Goal: Task Accomplishment & Management: Manage account settings

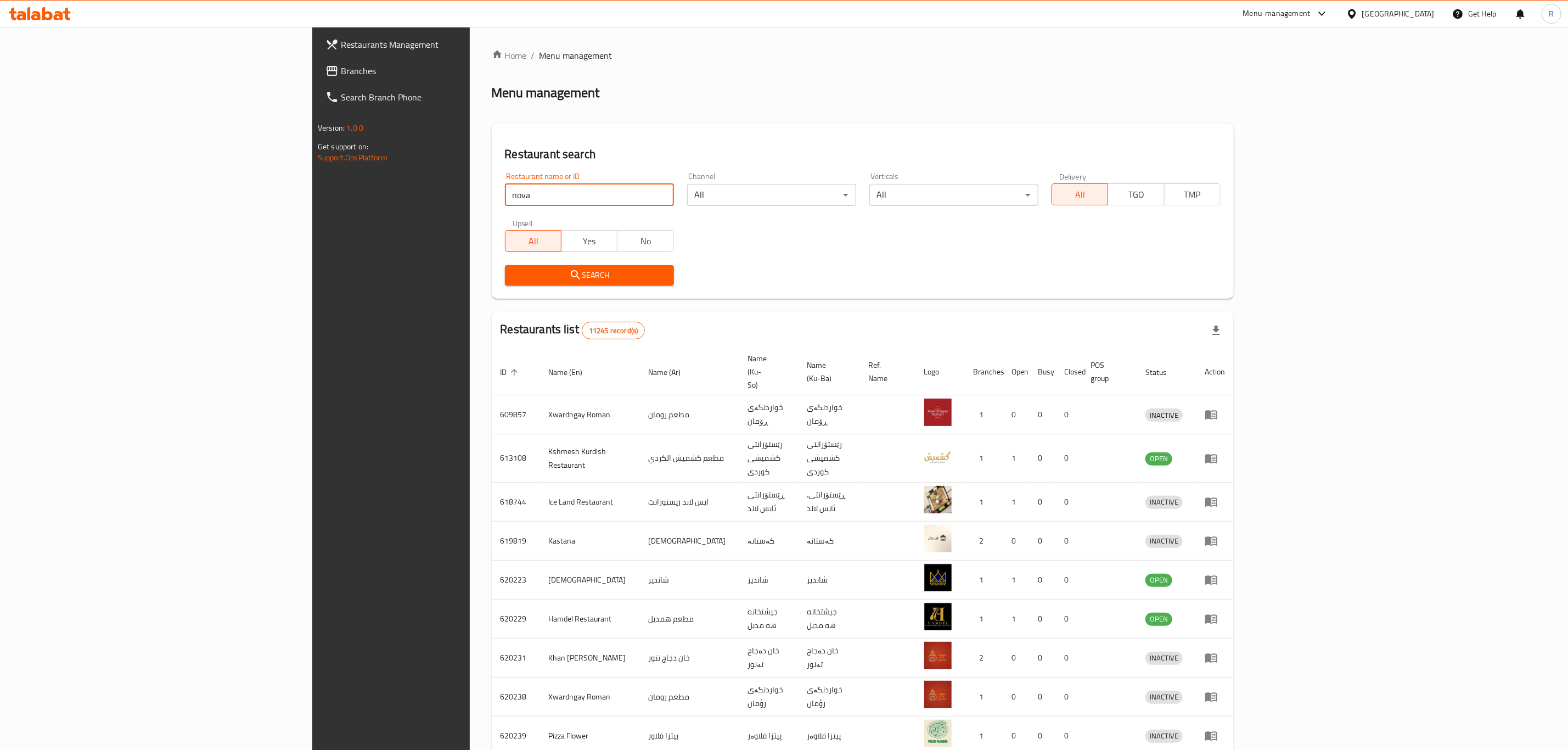
type input "nova pi"
click at [514, 275] on span "Search" at bounding box center [589, 275] width 152 height 14
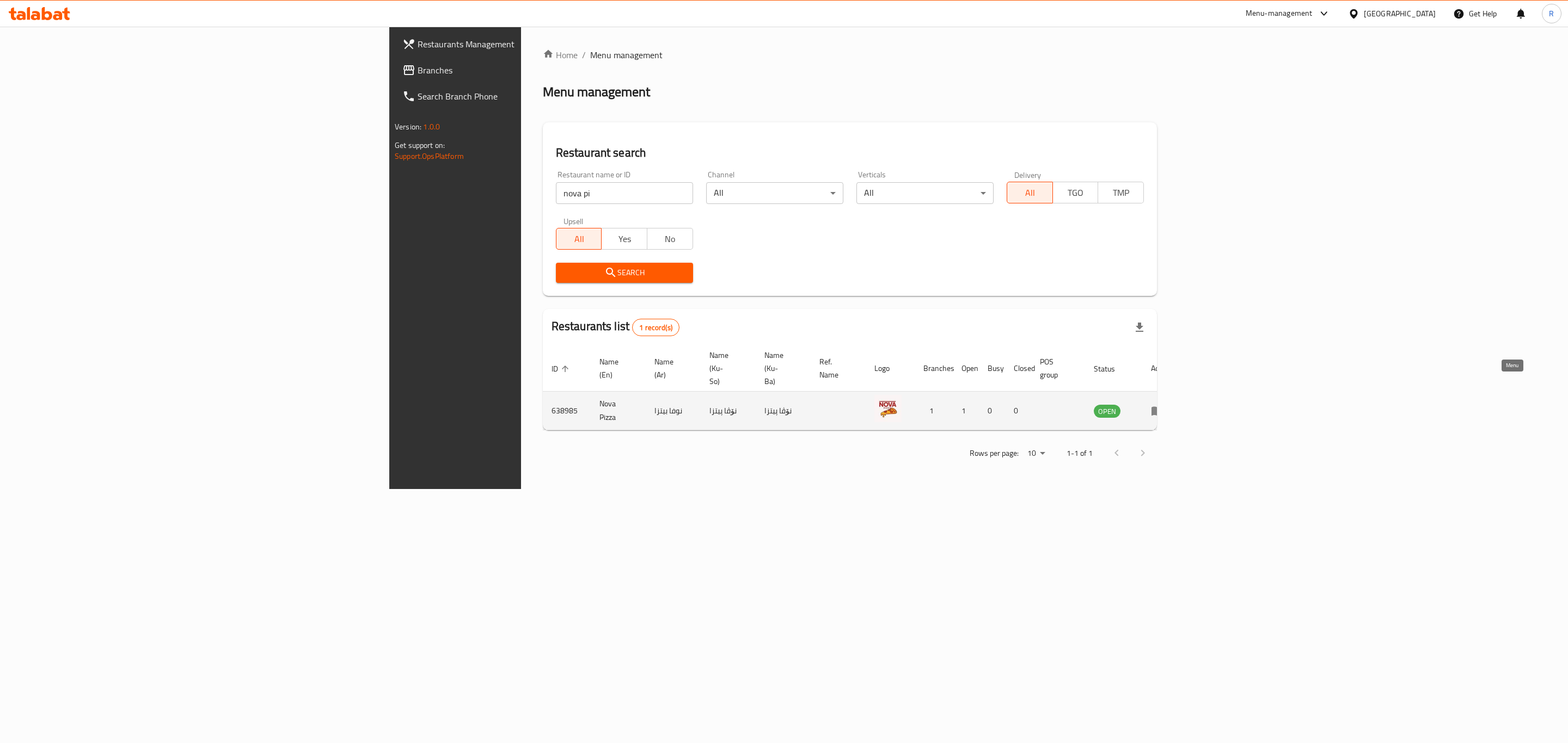
click at [1163, 407] on icon "enhanced table" at bounding box center [1157, 412] width 12 height 10
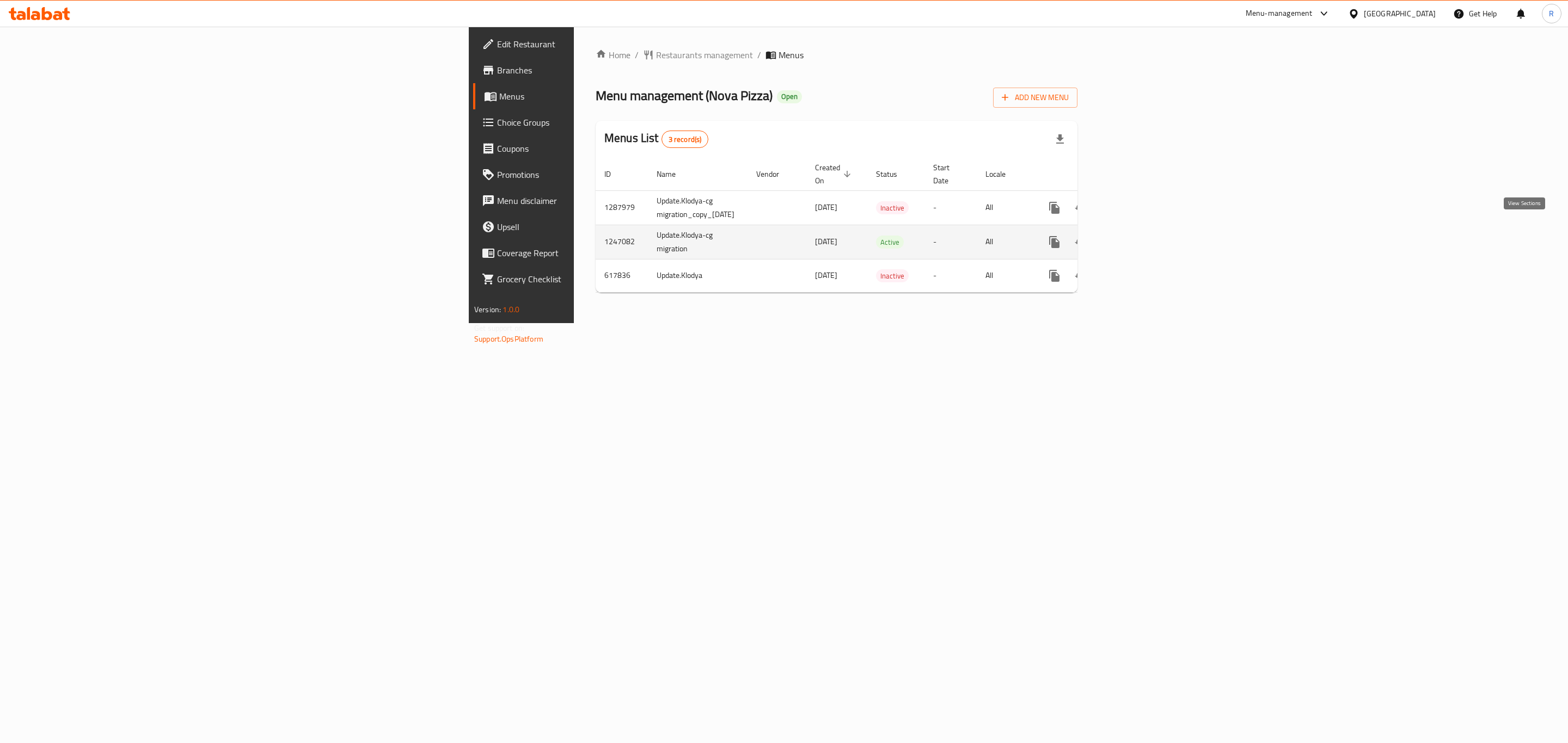
click at [1139, 235] on icon "enhanced table" at bounding box center [1132, 242] width 13 height 13
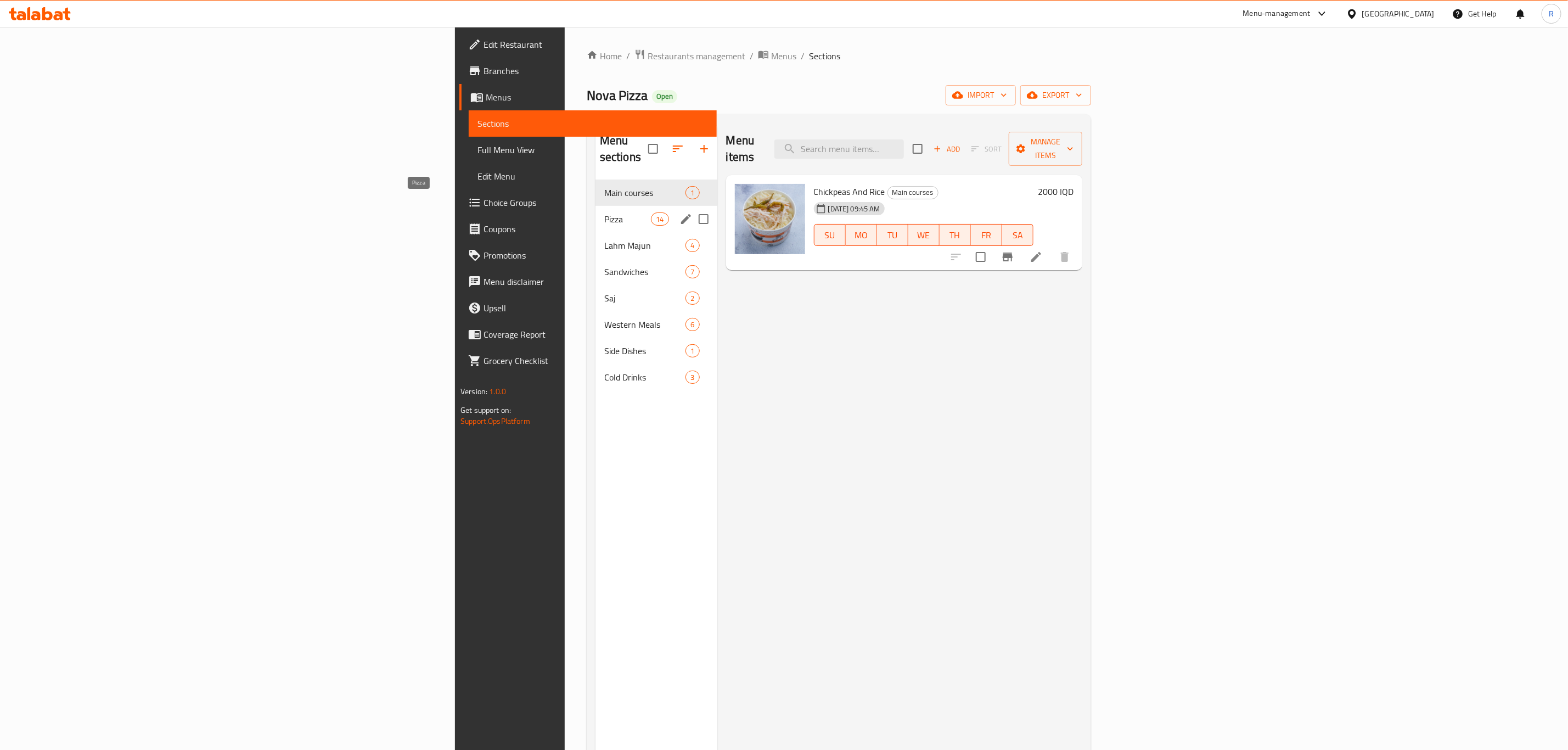
click at [604, 213] on span "Pizza" at bounding box center [628, 219] width 46 height 13
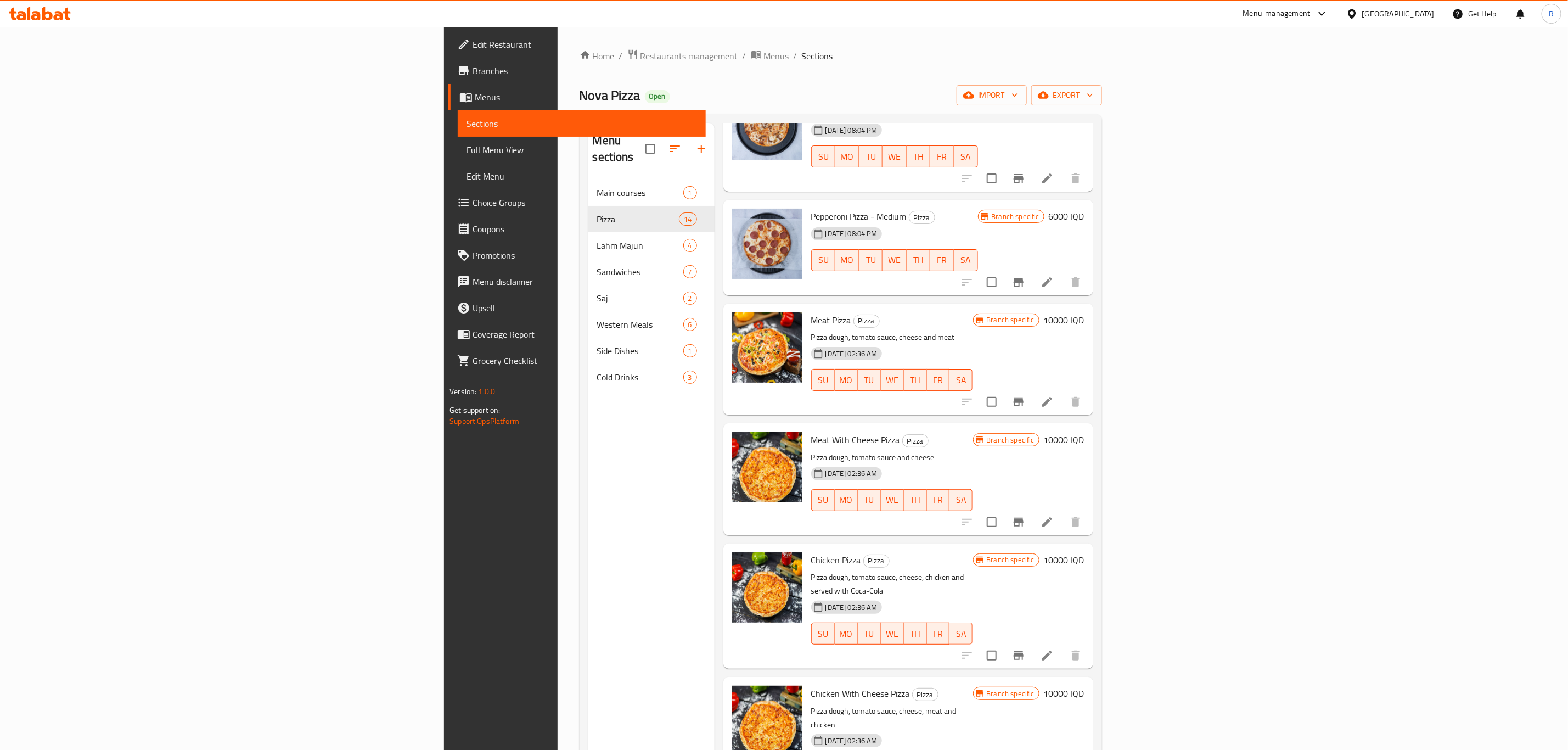
scroll to position [247, 0]
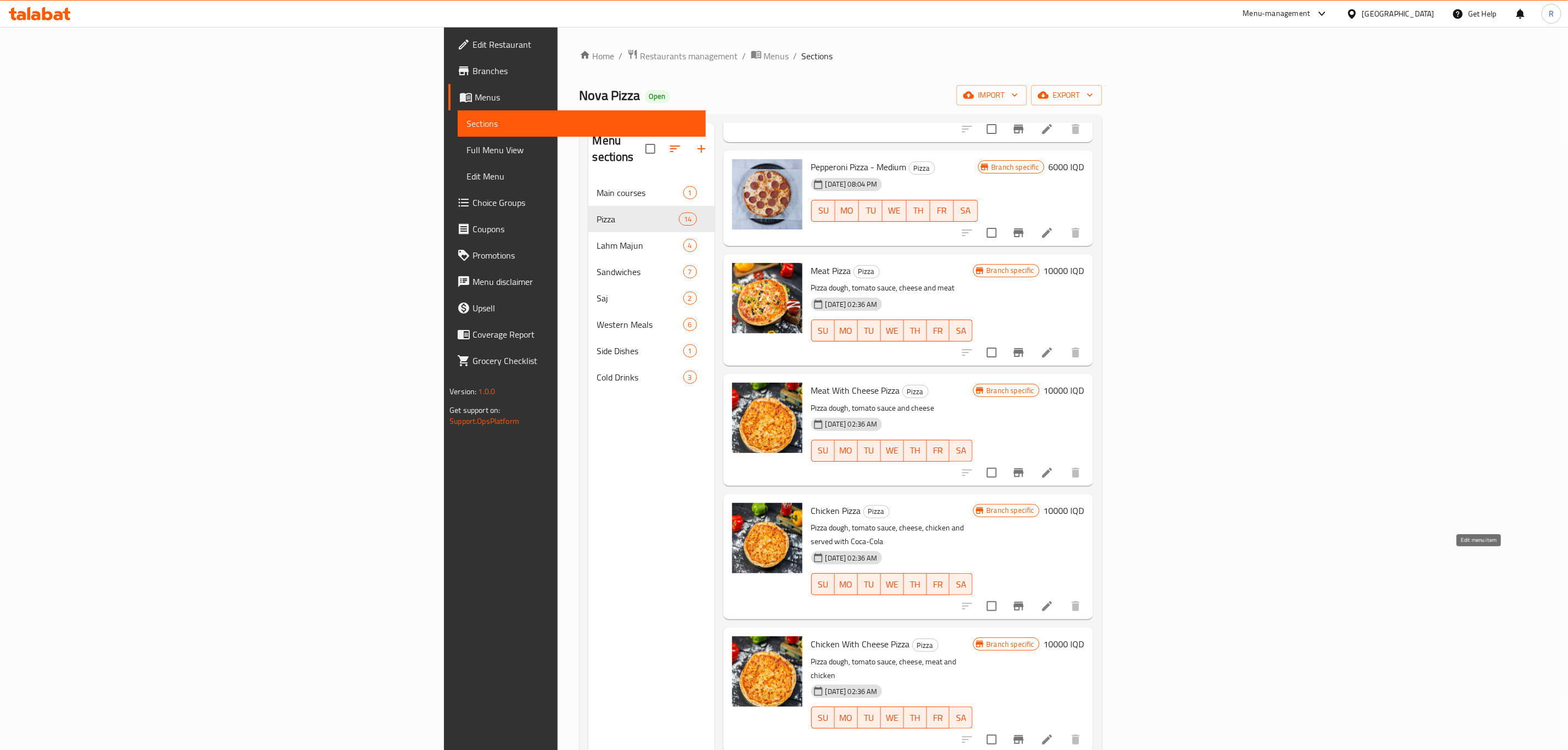
click at [1053, 600] on icon at bounding box center [1047, 606] width 13 height 13
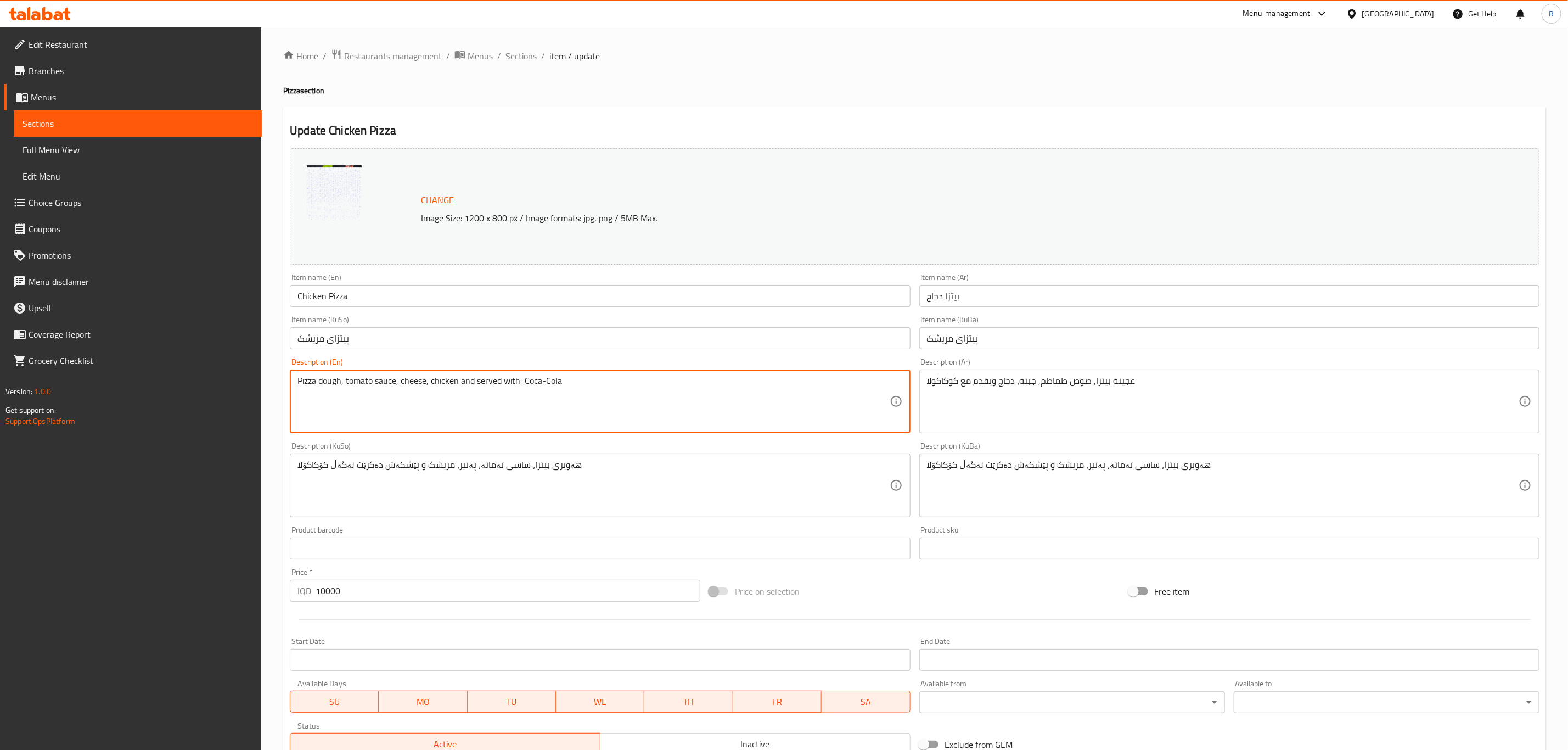
drag, startPoint x: 570, startPoint y: 383, endPoint x: 464, endPoint y: 389, distance: 106.2
type textarea "Pizza dough, tomato sauce, cheese, chicken"
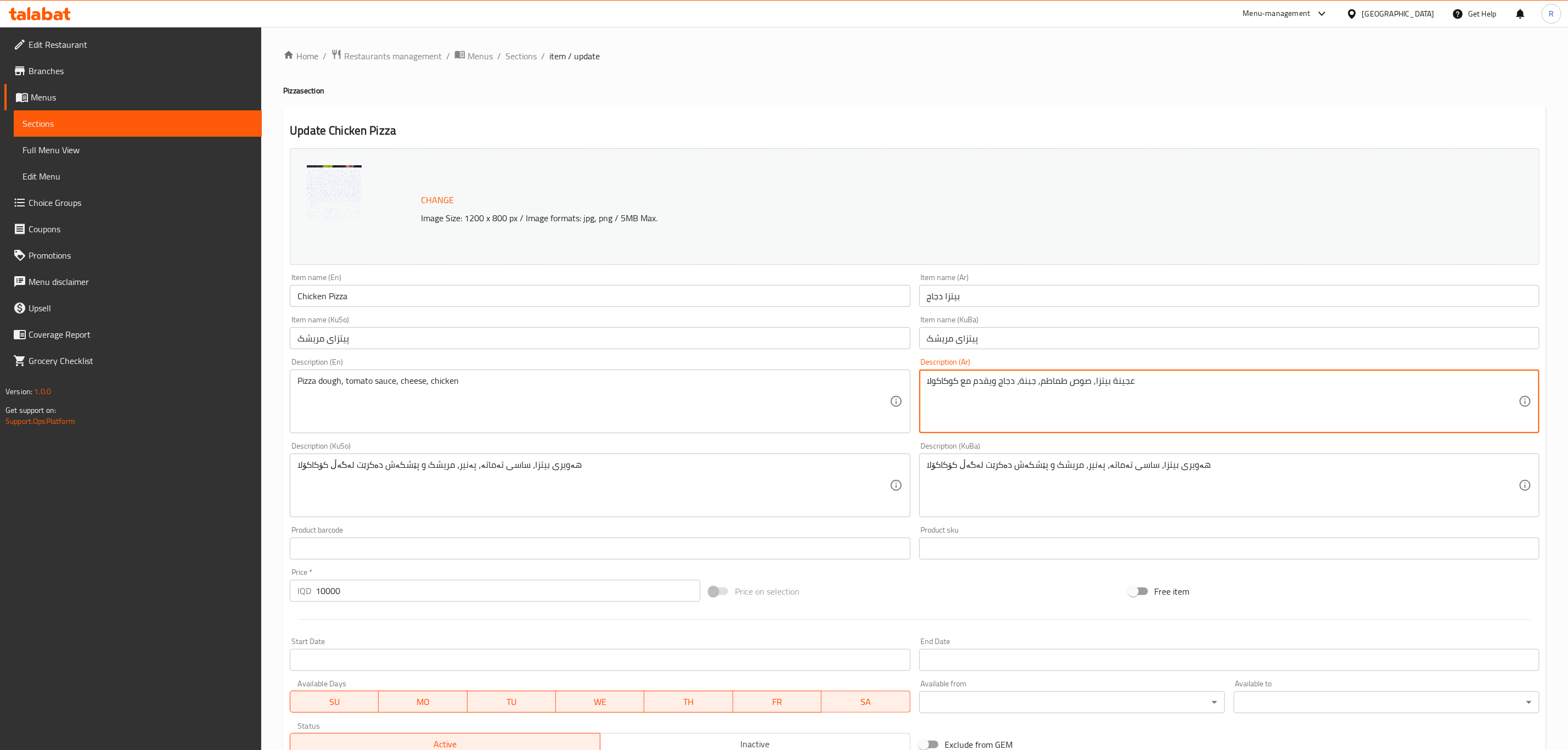
drag, startPoint x: 996, startPoint y: 383, endPoint x: 921, endPoint y: 392, distance: 75.5
type textarea "عجينة بيتزا, صوص طماطم, جبنة، دجاج"
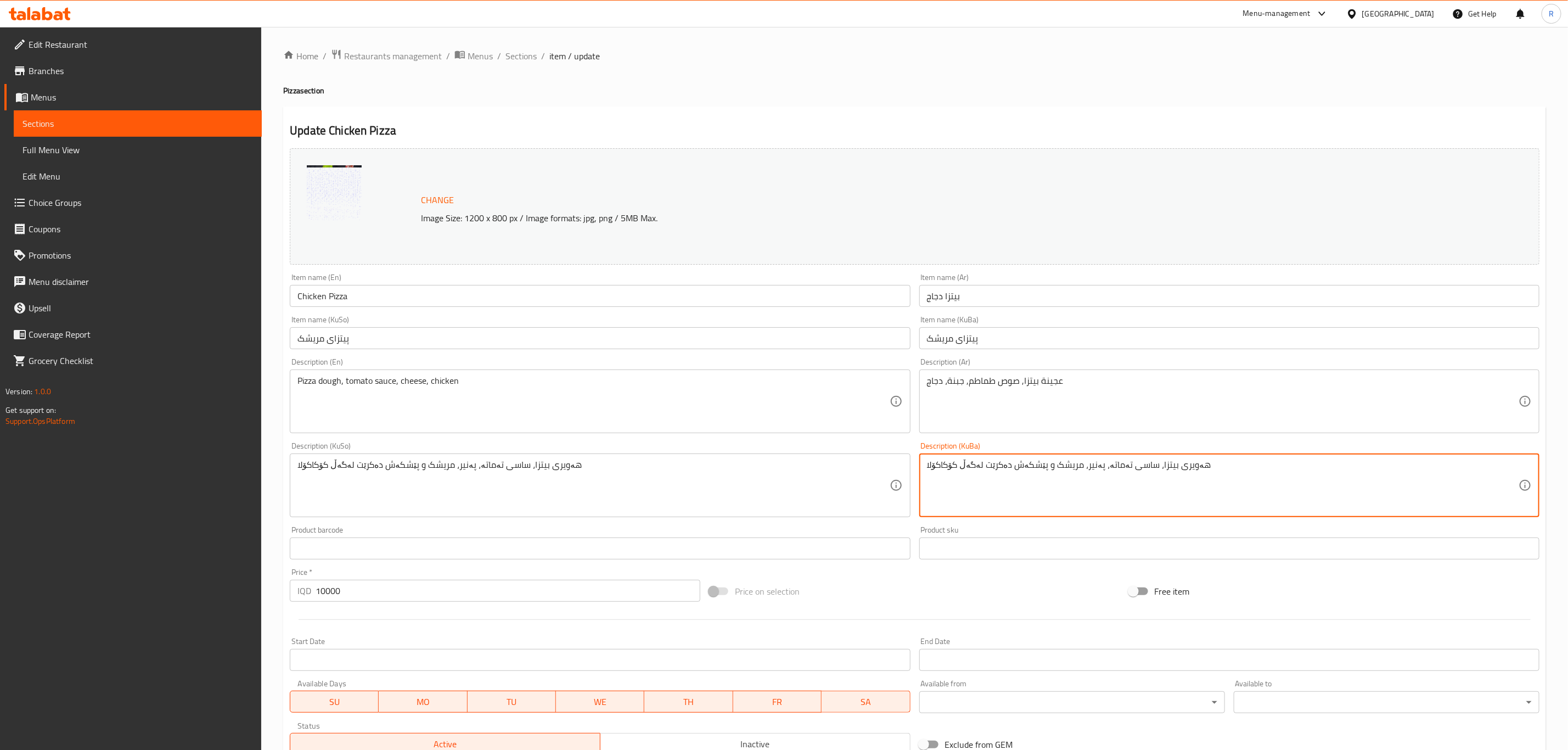
drag, startPoint x: 1045, startPoint y: 468, endPoint x: 928, endPoint y: 466, distance: 117.0
type textarea "هەویری بيتزا، ساسی تەماتە، پەنیر، مریشک ا"
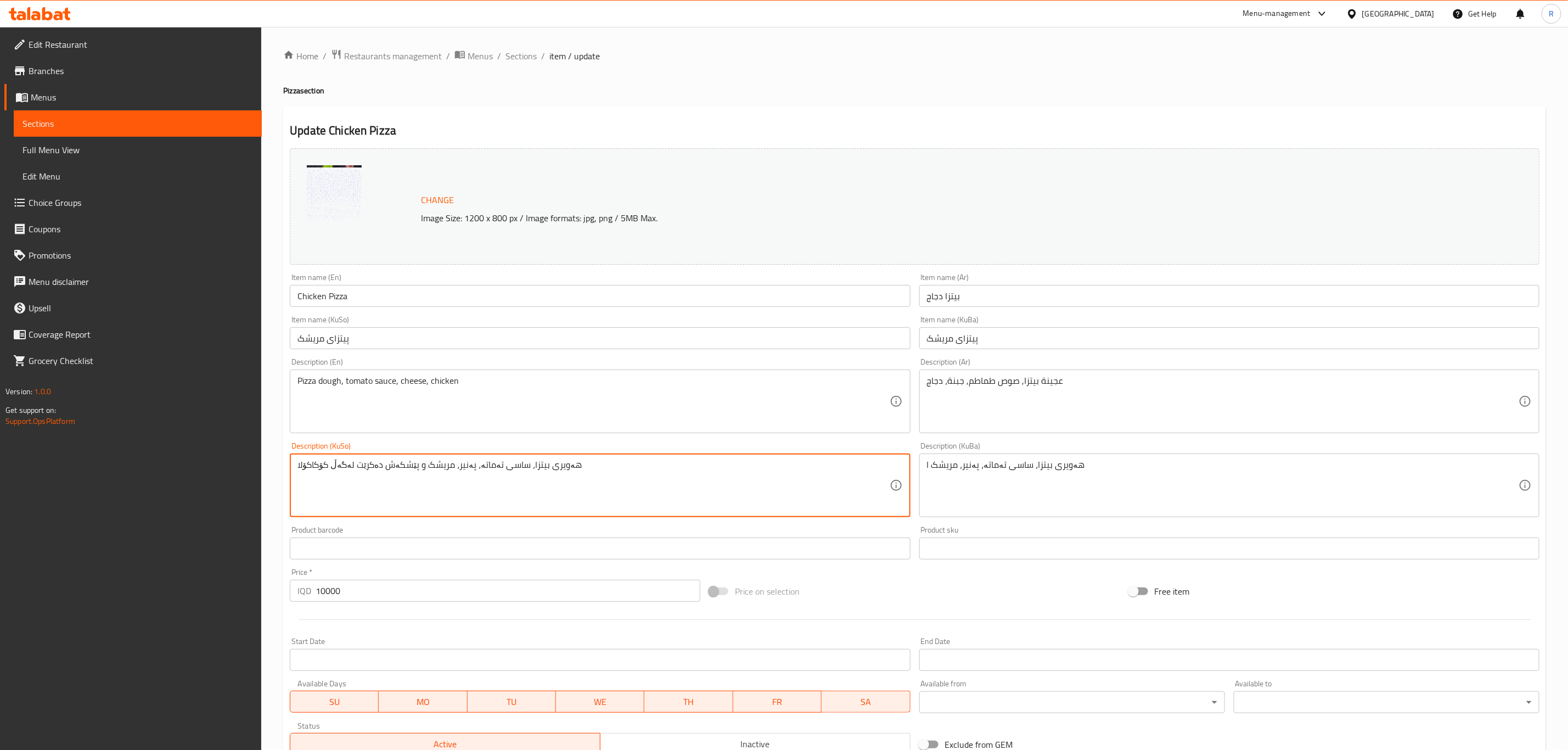
drag, startPoint x: 414, startPoint y: 467, endPoint x: 270, endPoint y: 458, distance: 144.3
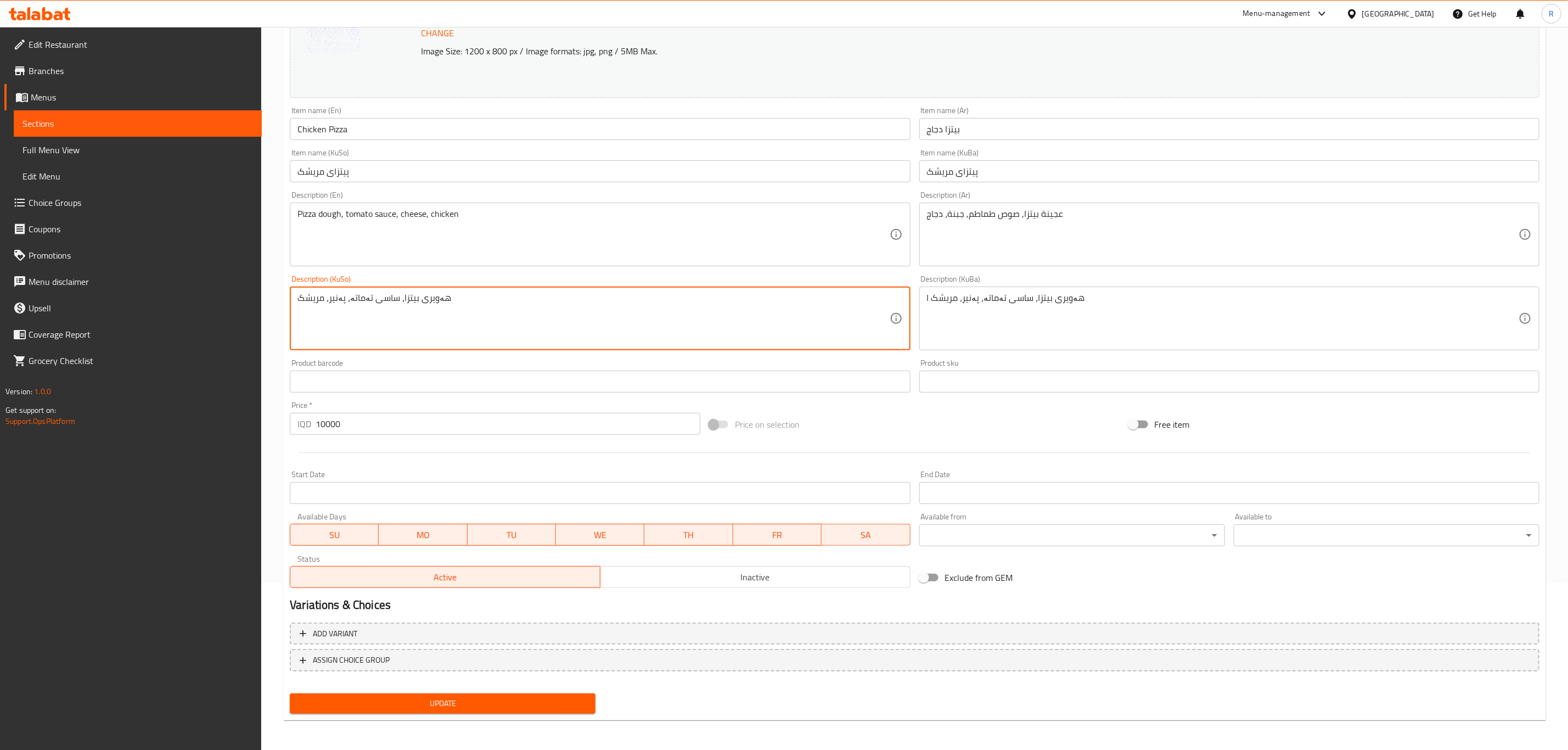
type textarea "هەویری بيتزا، ساسی تەماتە، پەنیر، مریشک"
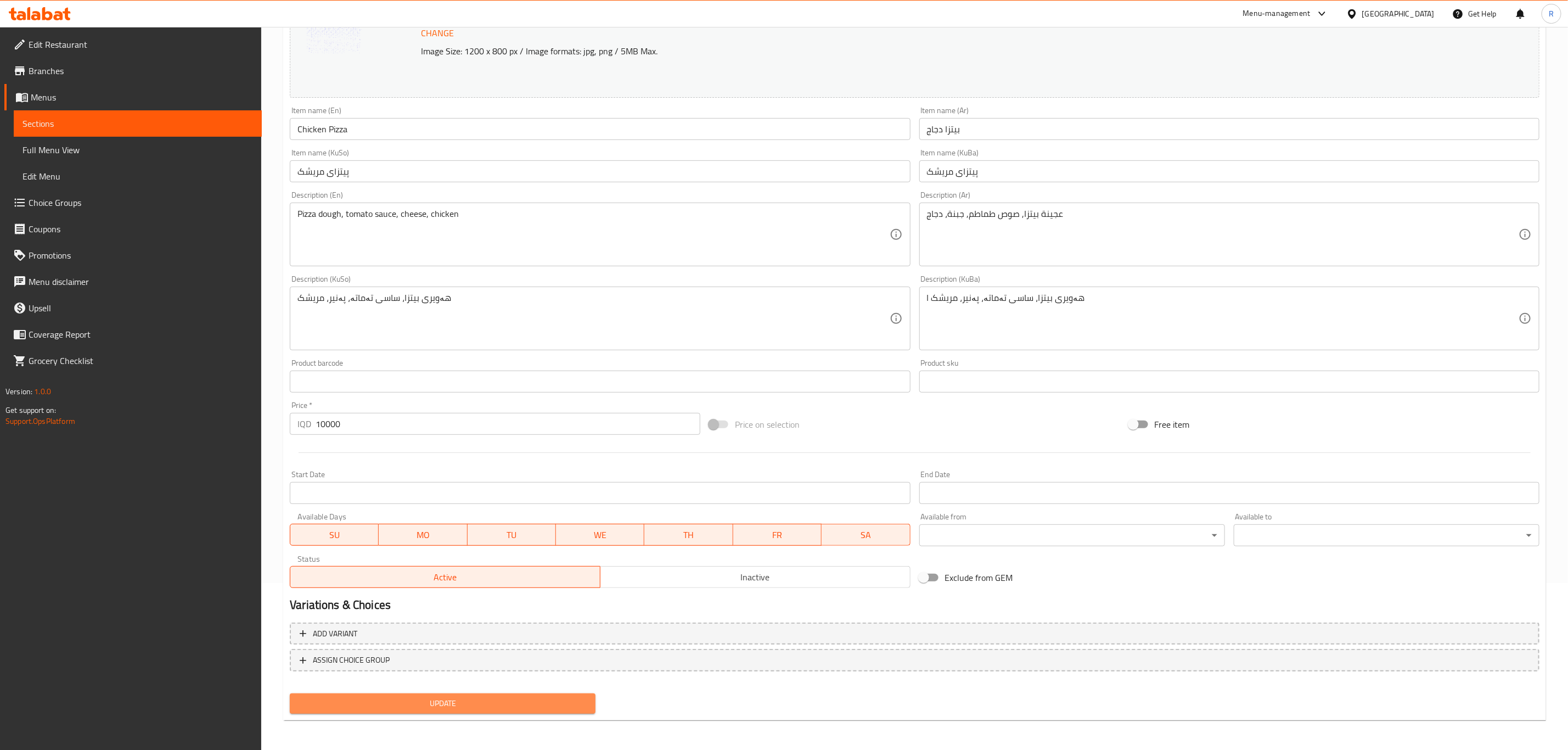
click at [364, 697] on span "Update" at bounding box center [442, 703] width 288 height 14
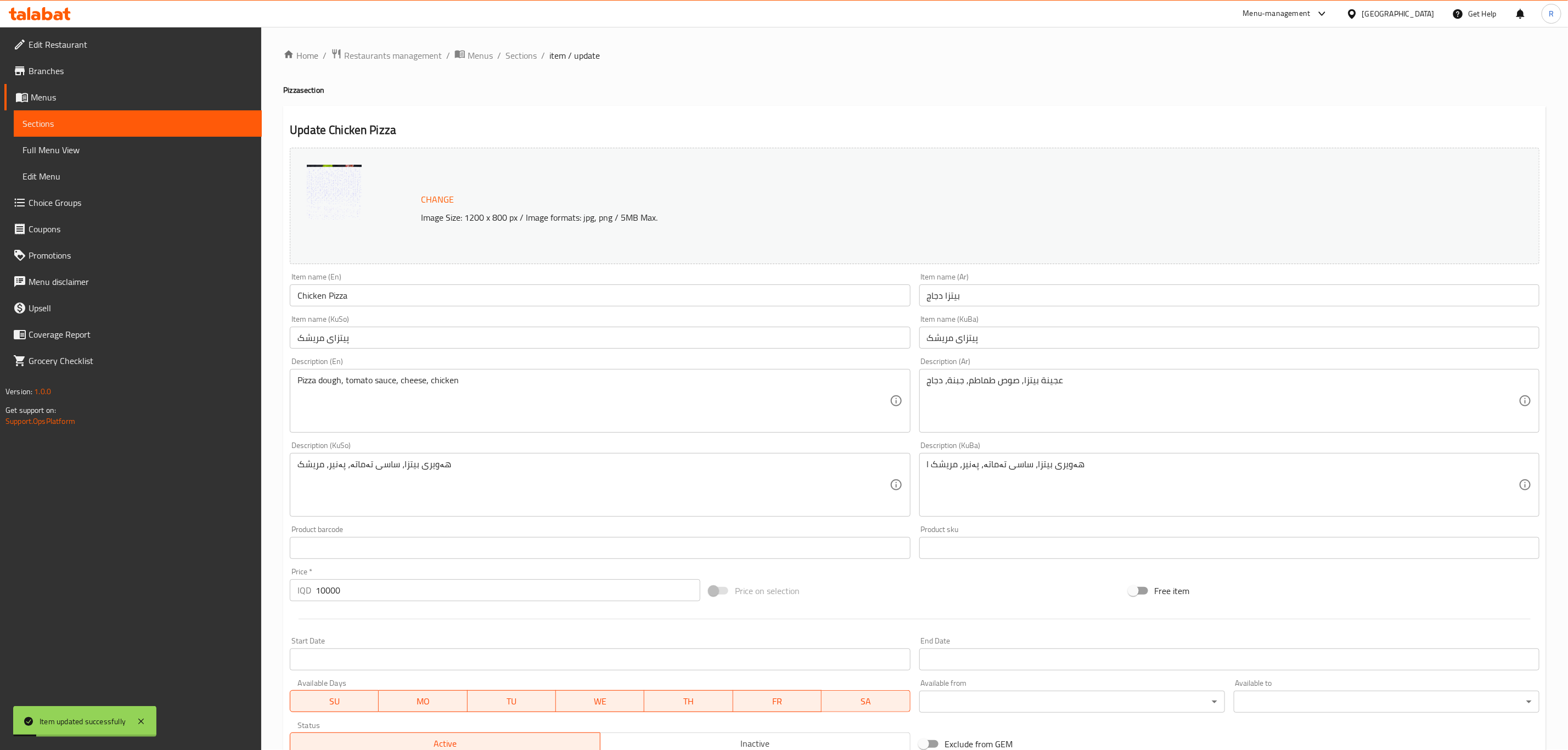
scroll to position [0, 0]
click at [523, 55] on span "Sections" at bounding box center [520, 56] width 31 height 13
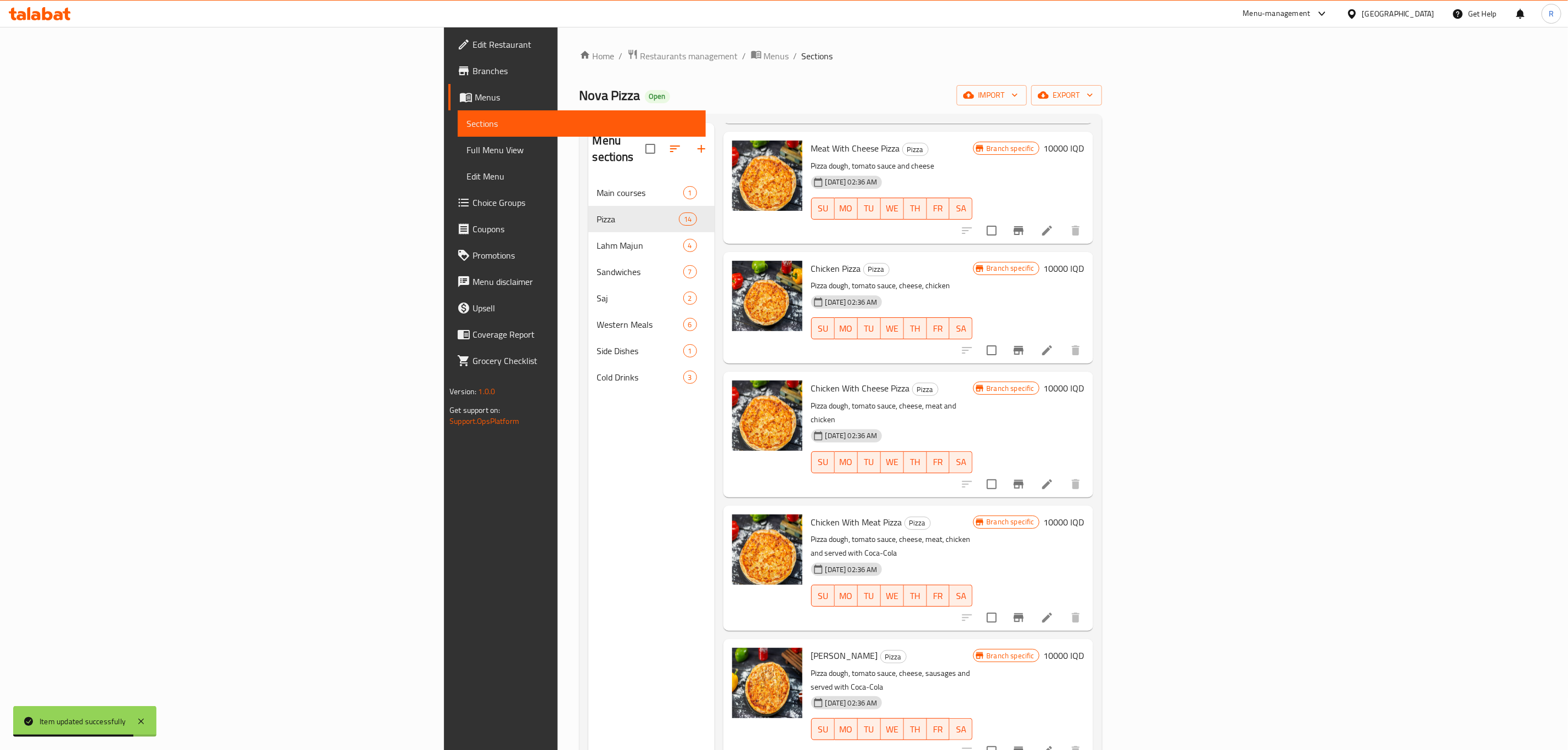
scroll to position [494, 0]
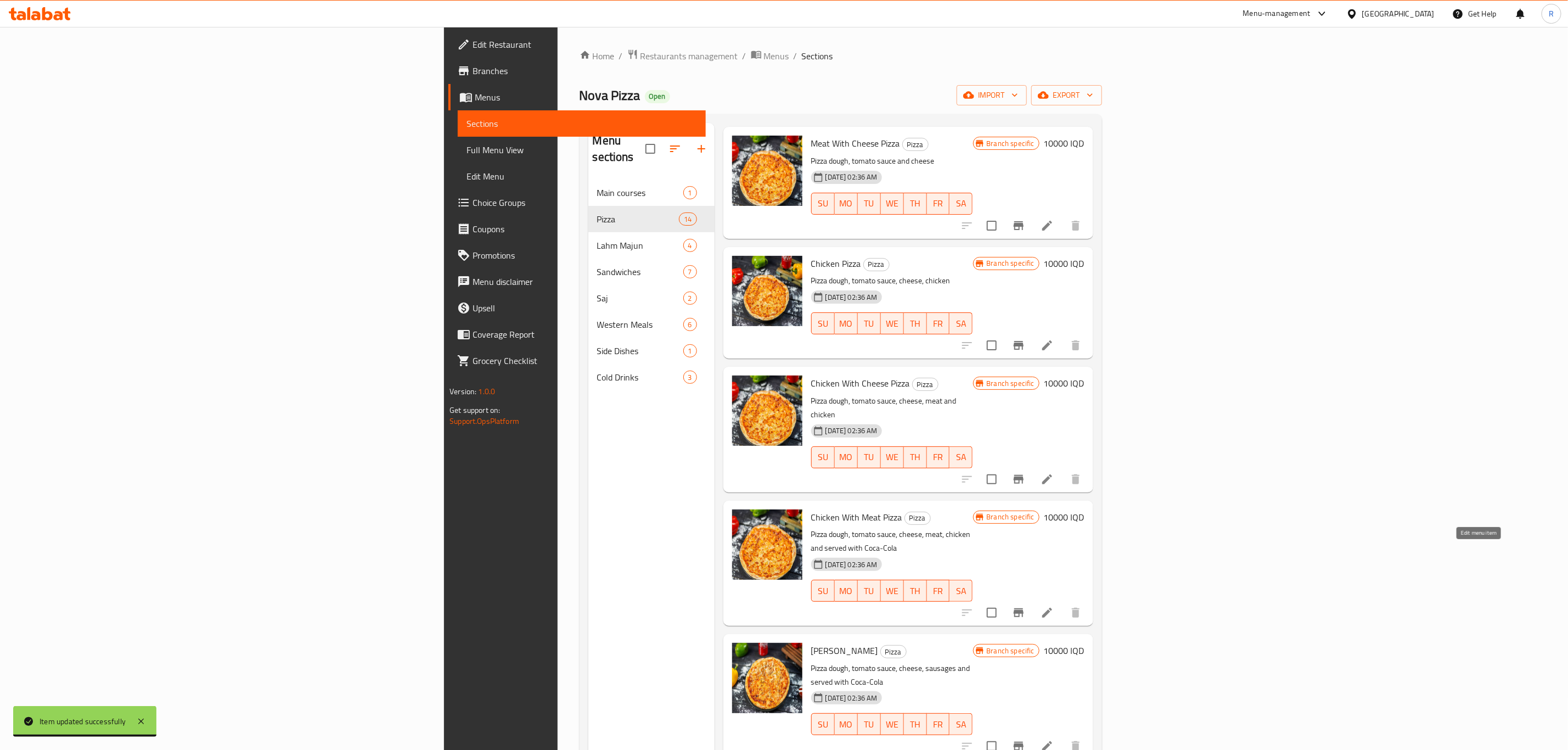
click at [1052, 608] on icon at bounding box center [1047, 613] width 10 height 10
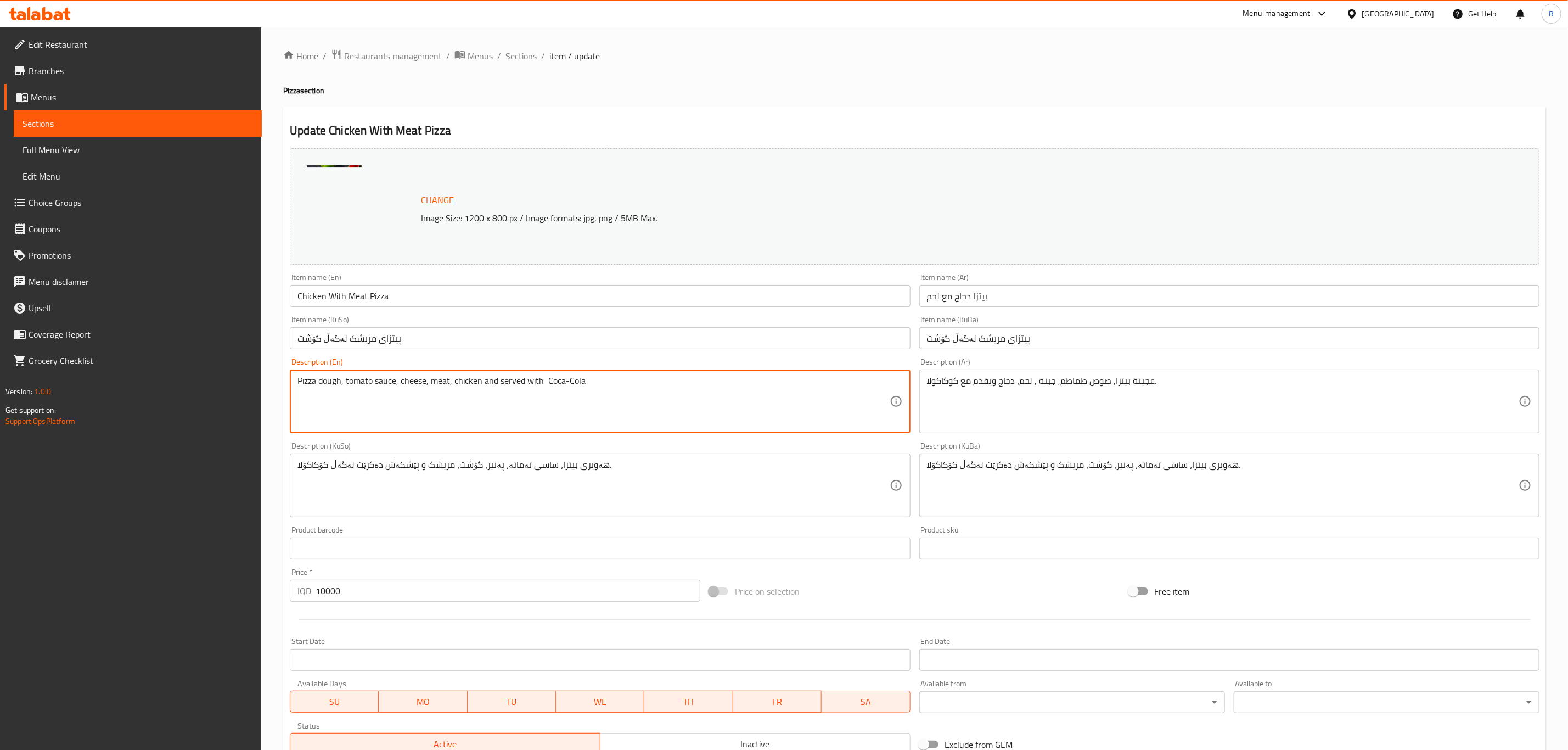
drag, startPoint x: 597, startPoint y: 380, endPoint x: 483, endPoint y: 399, distance: 115.6
type textarea "Pizza dough, tomato sauce, cheese, meat, chicken"
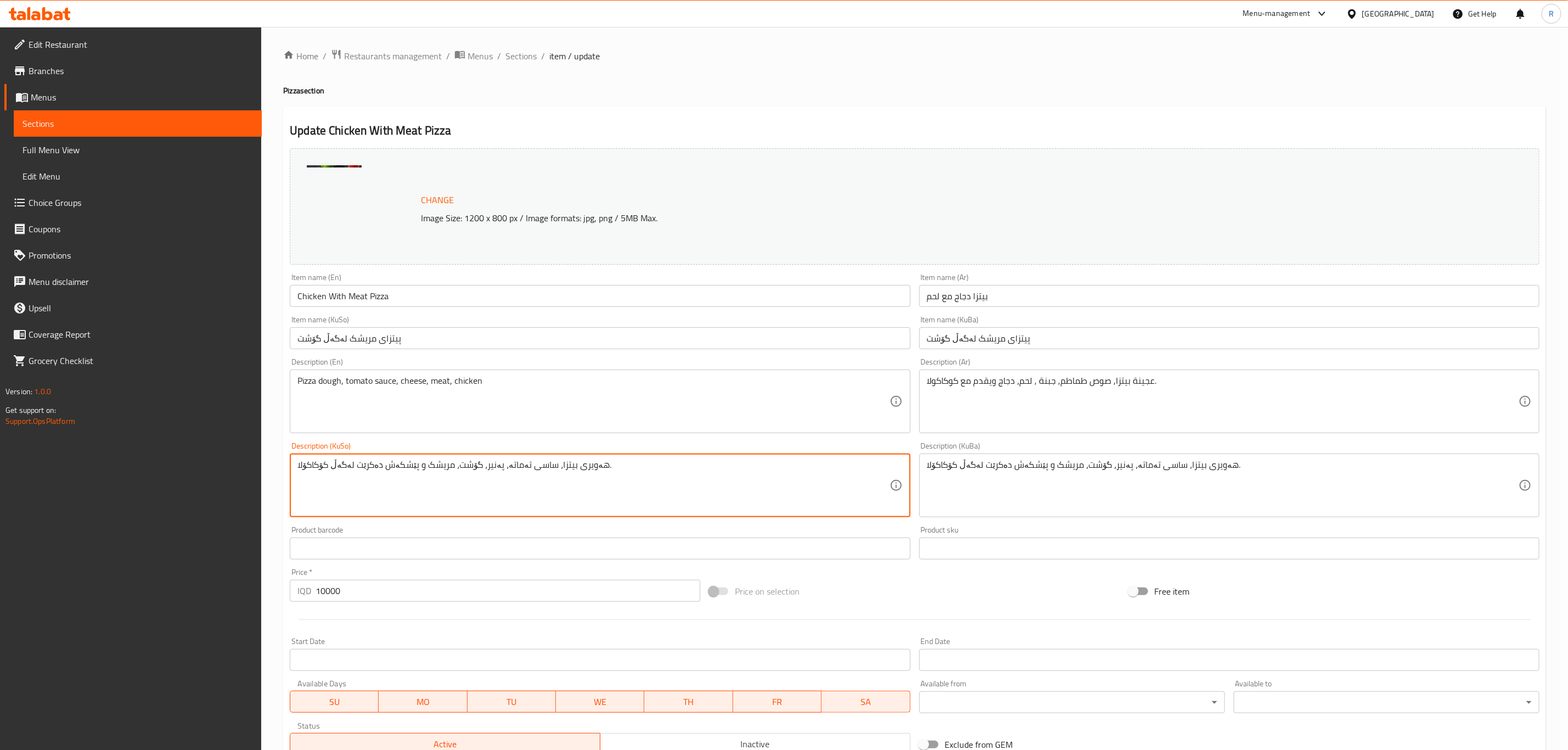
drag, startPoint x: 415, startPoint y: 467, endPoint x: 285, endPoint y: 472, distance: 130.1
type textarea "هەویری بيتزا، ساسی تەماتە، پەنیر، گۆشت، مریشک ."
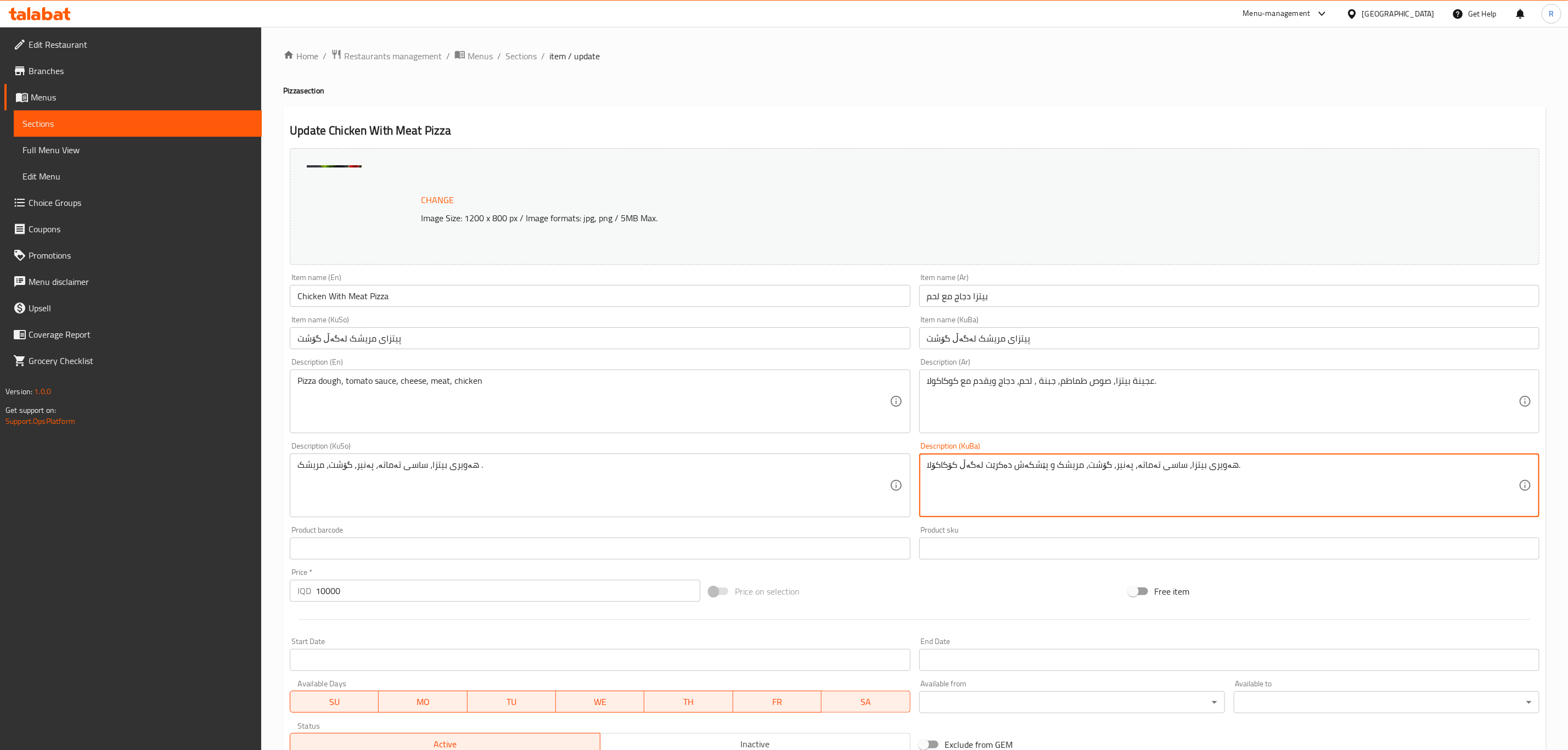
drag, startPoint x: 1046, startPoint y: 468, endPoint x: 909, endPoint y: 489, distance: 138.6
type textarea "هەویری بيتزا، ساسی تەماتە، پەنیر، گۆشت، مریشک."
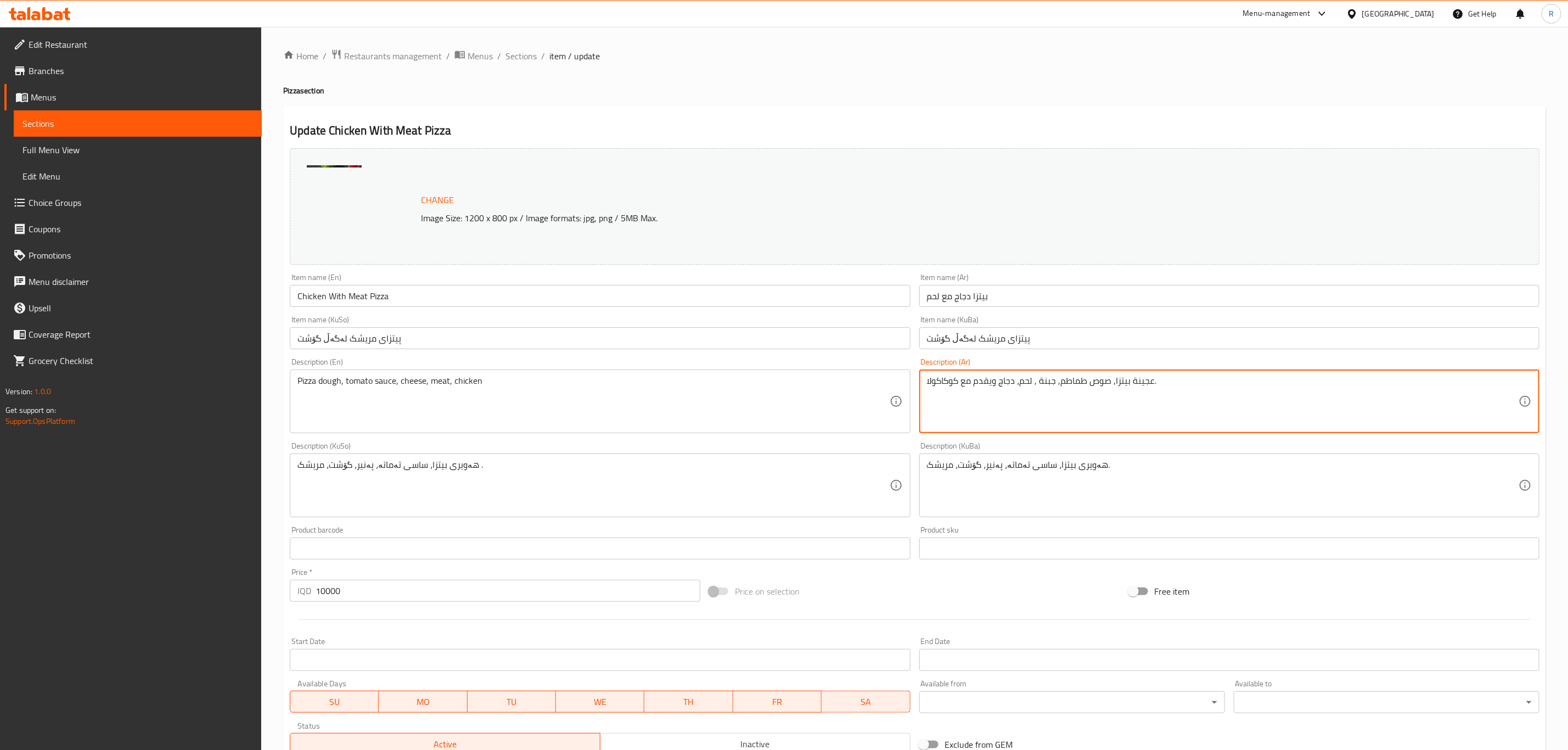
drag, startPoint x: 996, startPoint y: 384, endPoint x: 911, endPoint y: 387, distance: 85.1
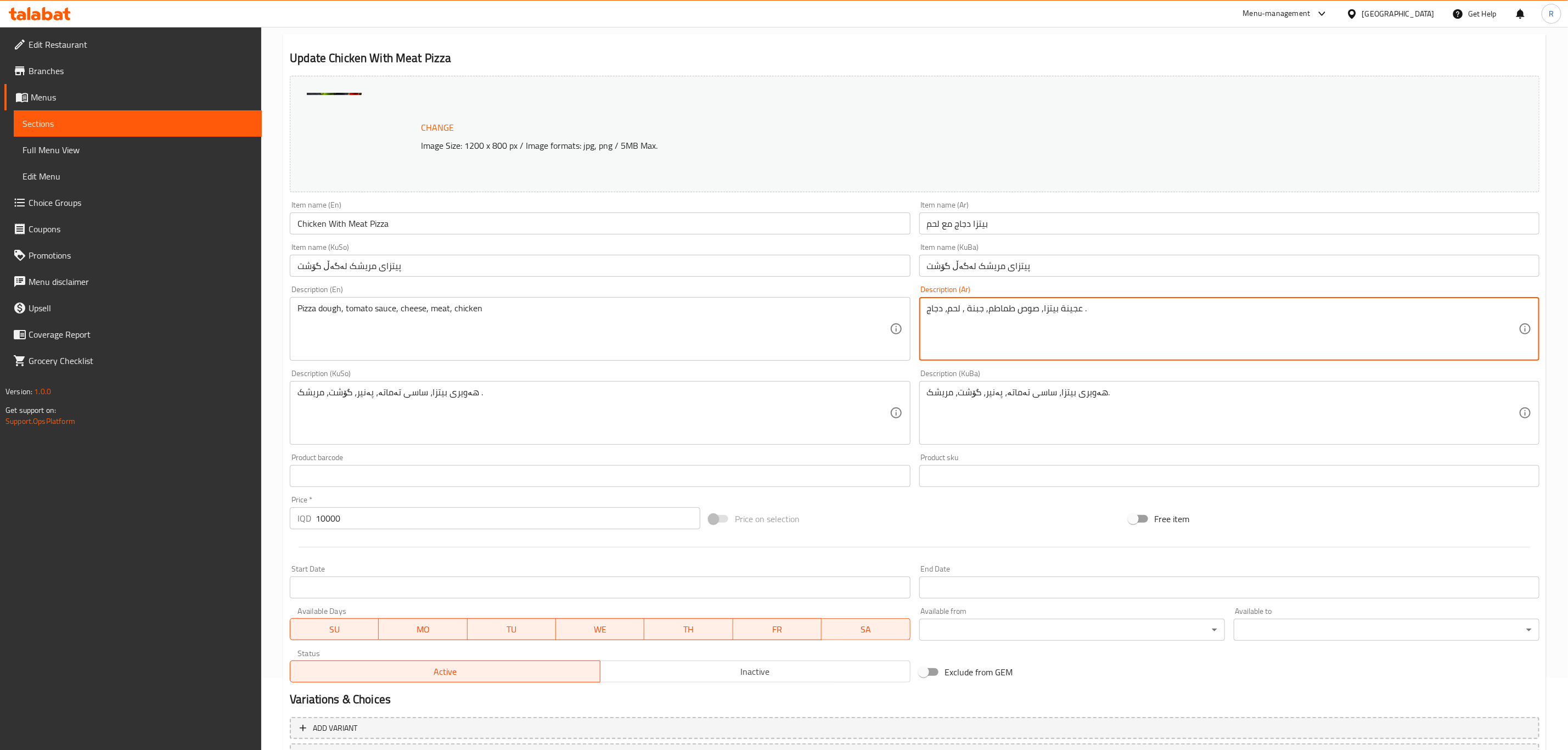
scroll to position [167, 0]
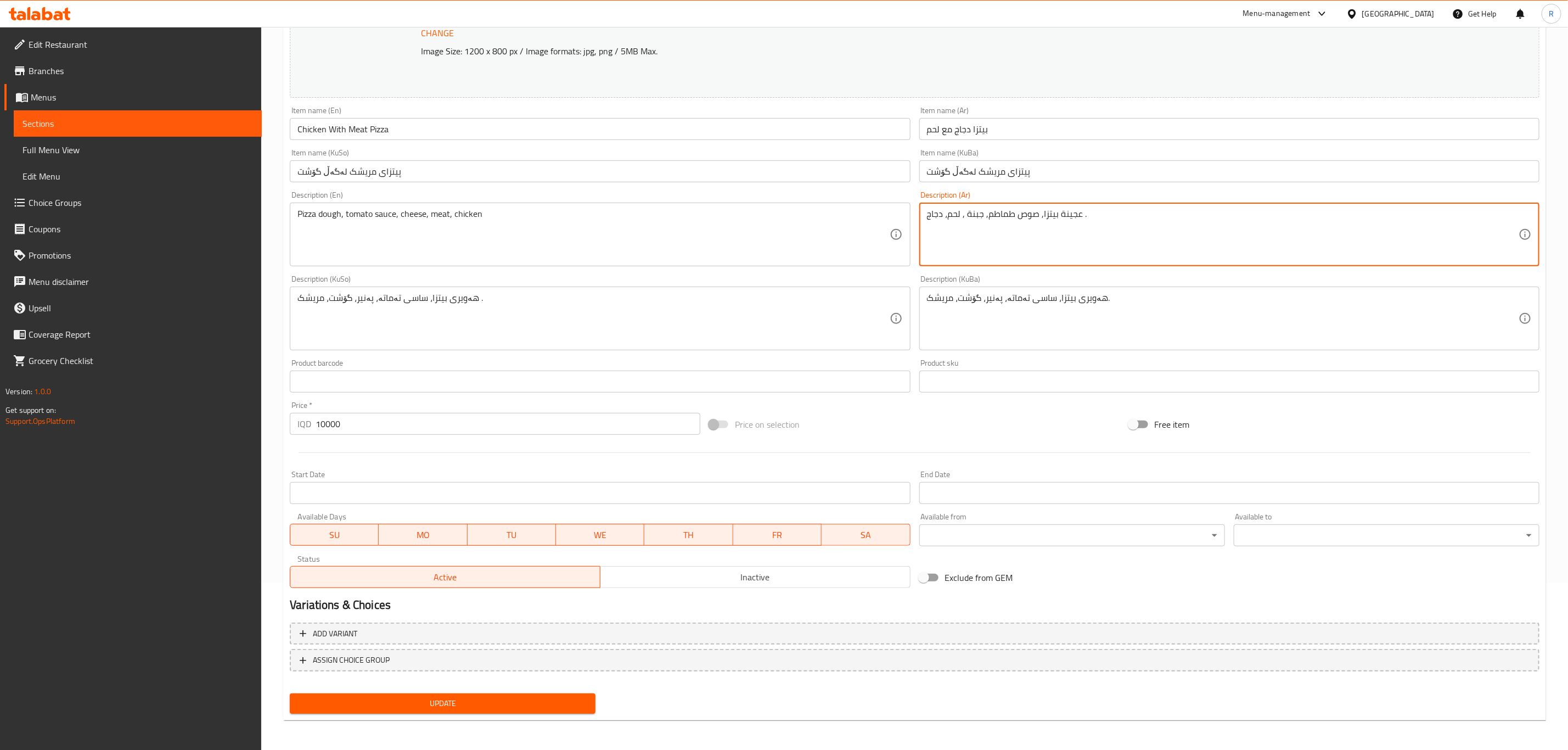
type textarea "عجينة بيتزا, صوص طماطم, جبنة , لحم، دجاج ."
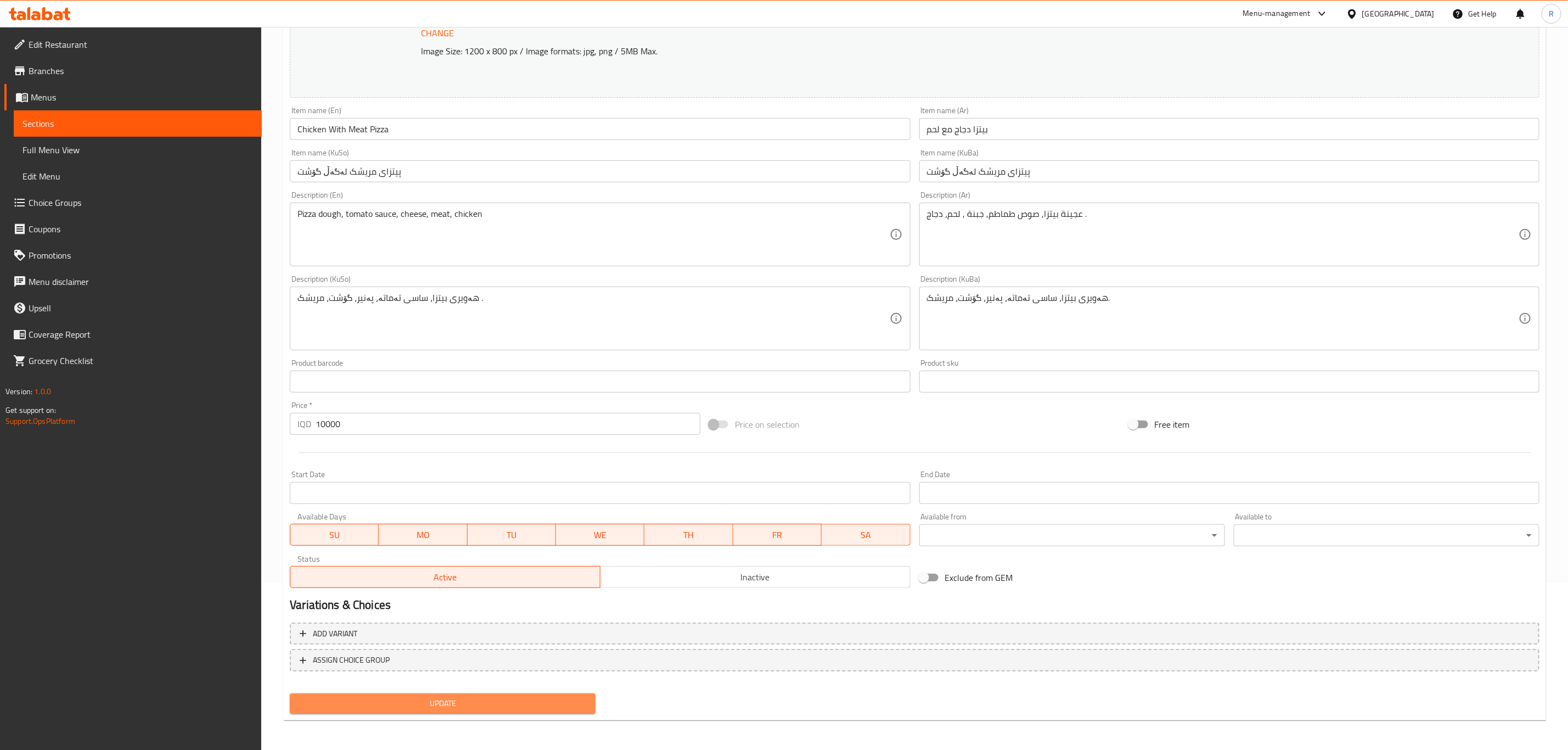
click at [504, 702] on span "Update" at bounding box center [442, 703] width 288 height 14
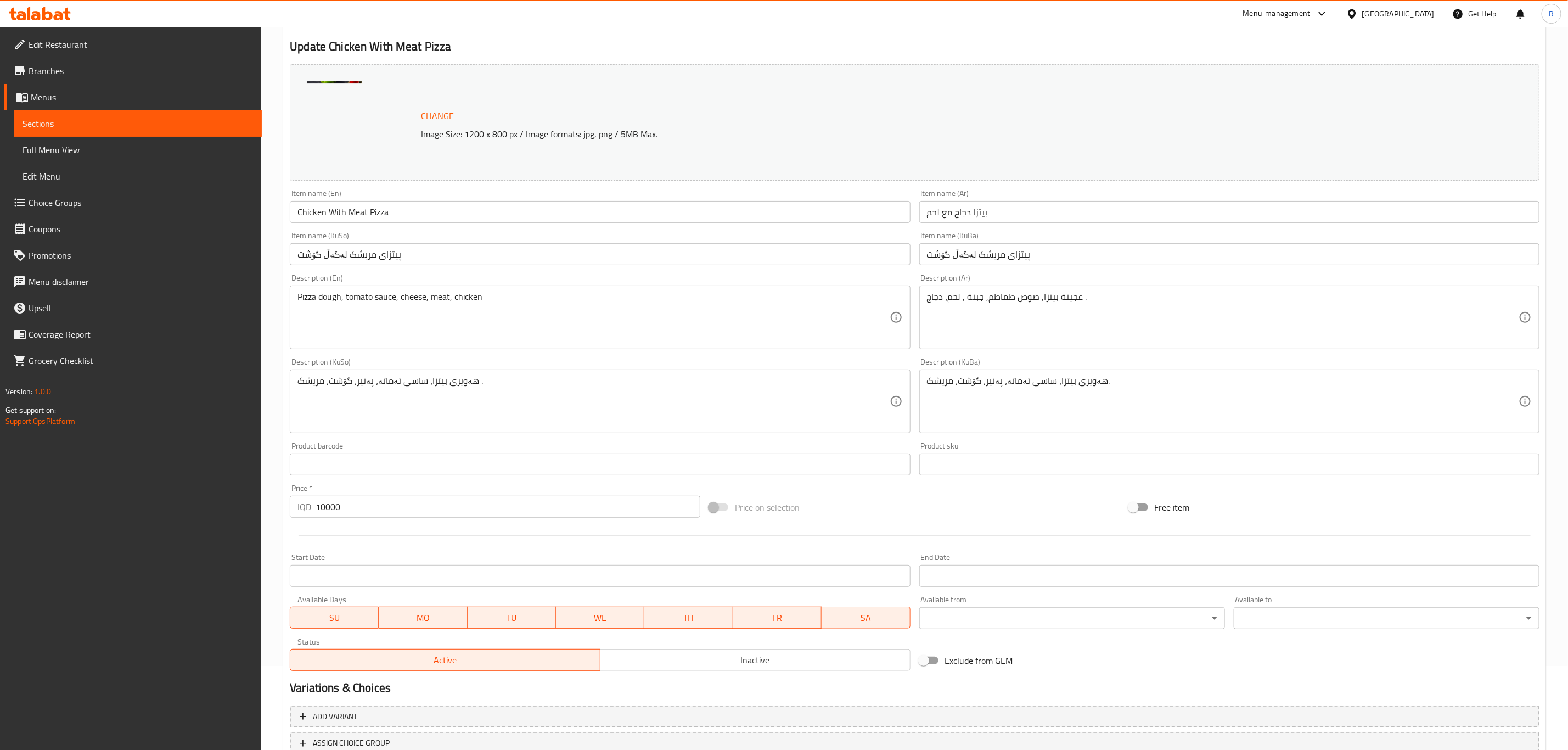
scroll to position [0, 0]
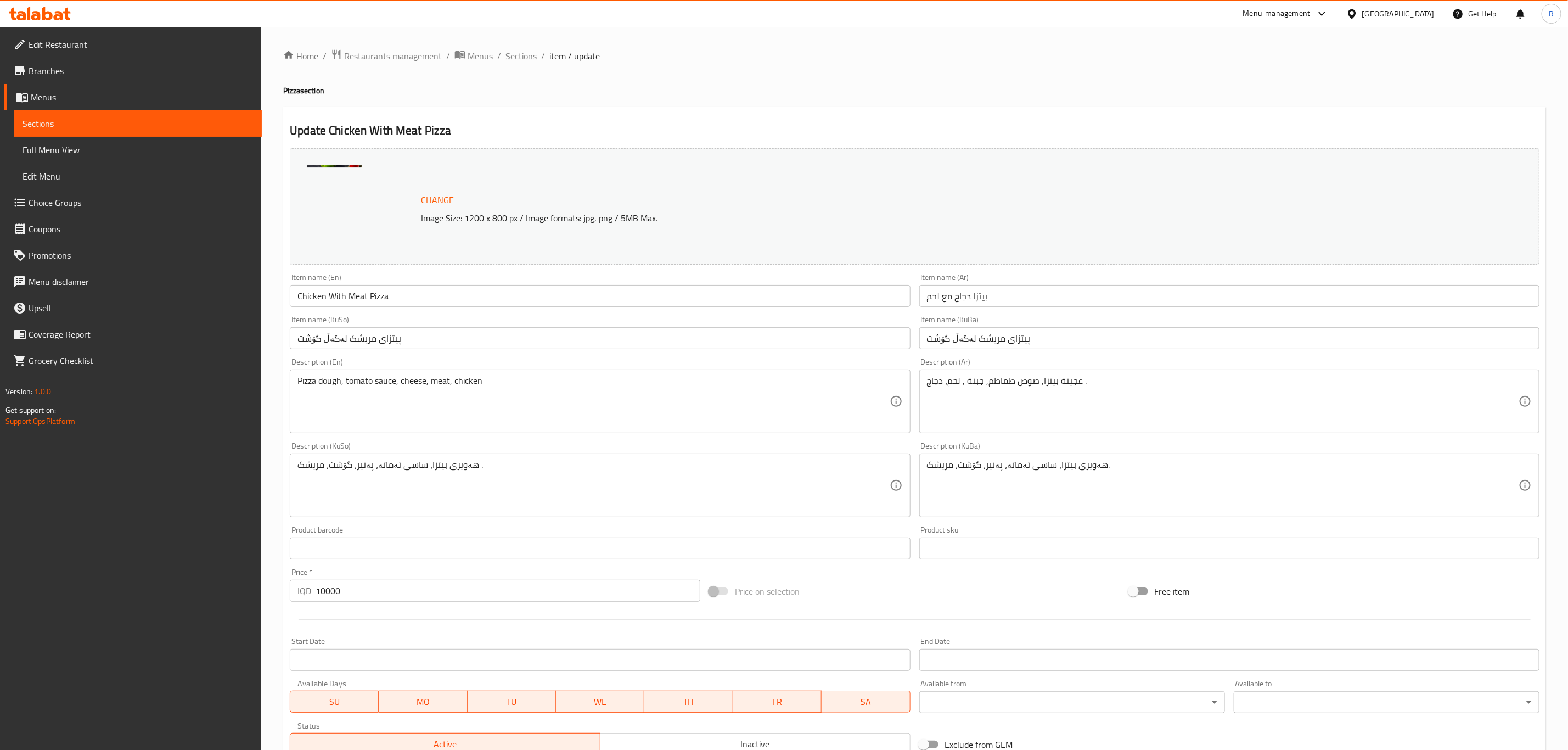
click at [527, 59] on span "Sections" at bounding box center [520, 56] width 31 height 13
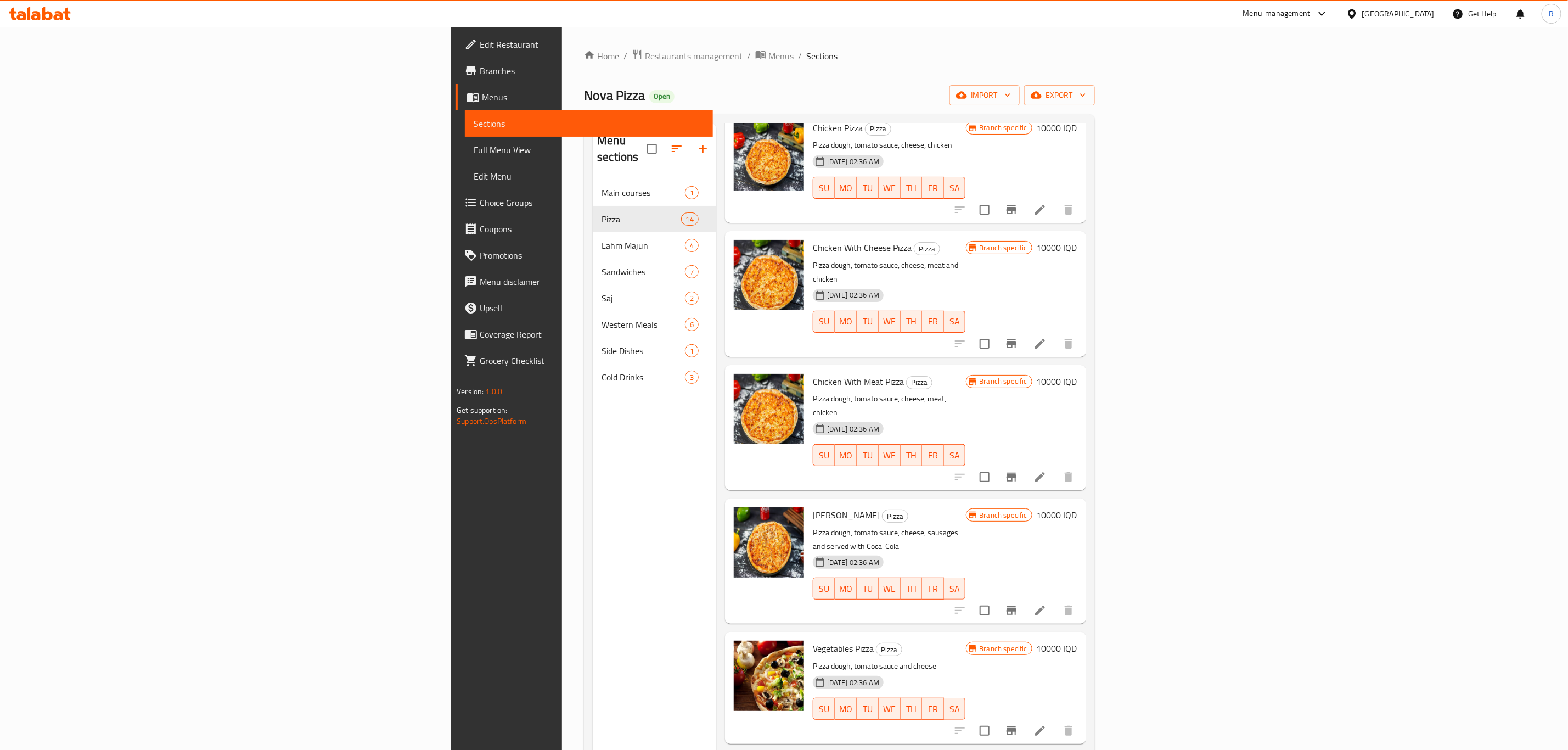
scroll to position [659, 0]
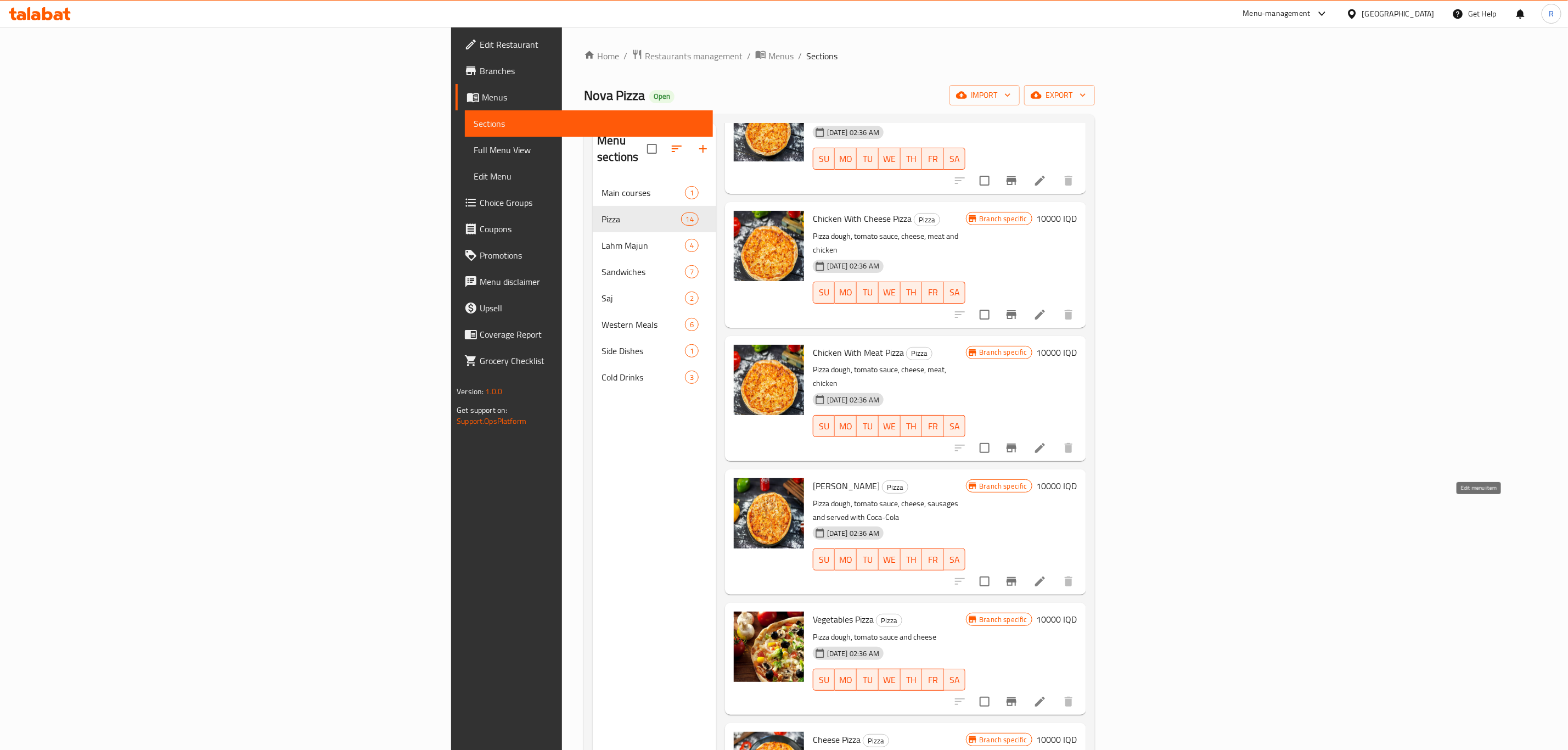
click at [1046, 575] on icon at bounding box center [1040, 582] width 13 height 13
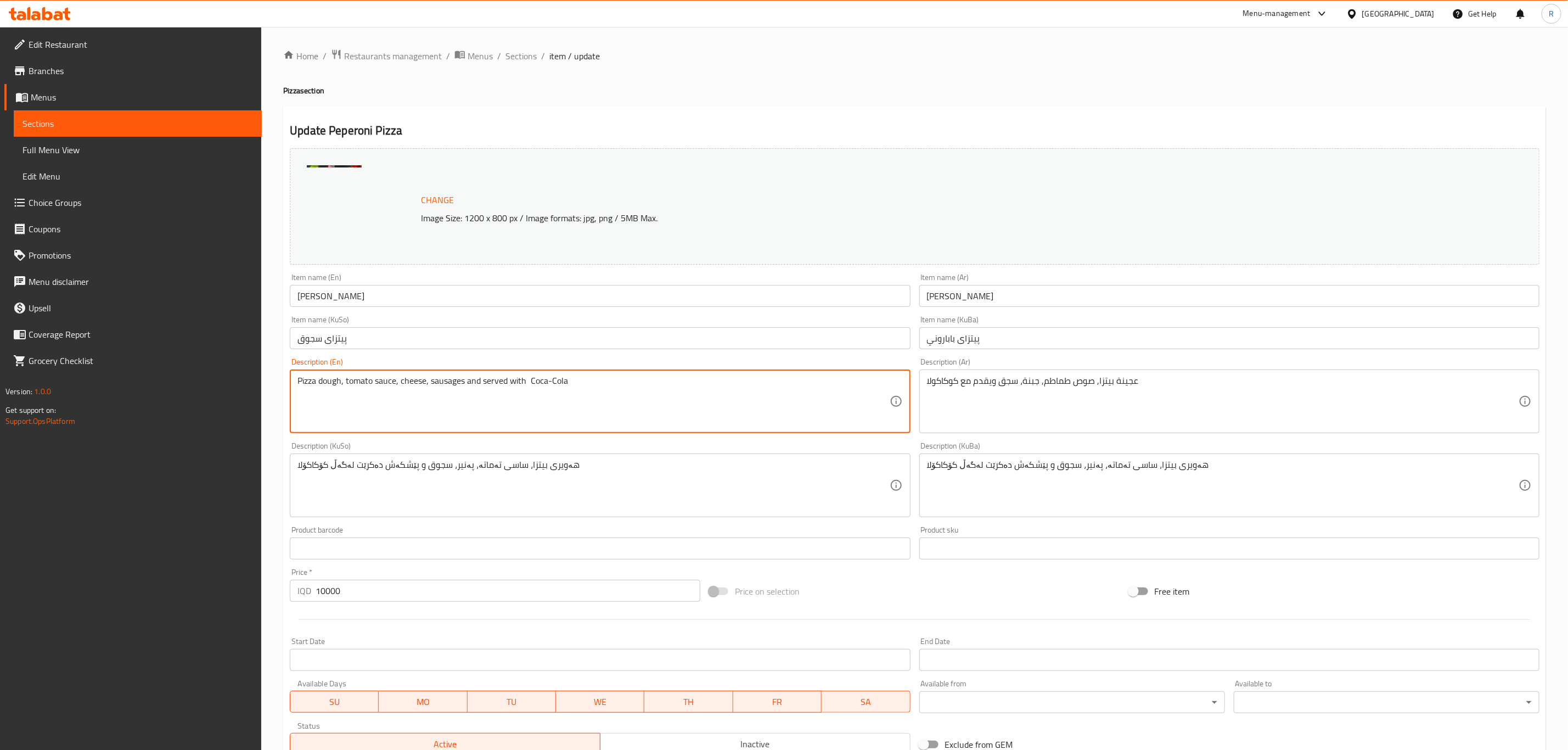
drag, startPoint x: 592, startPoint y: 384, endPoint x: 467, endPoint y: 396, distance: 125.6
type textarea "Pizza dough, tomato sauce, cheese, sausages"
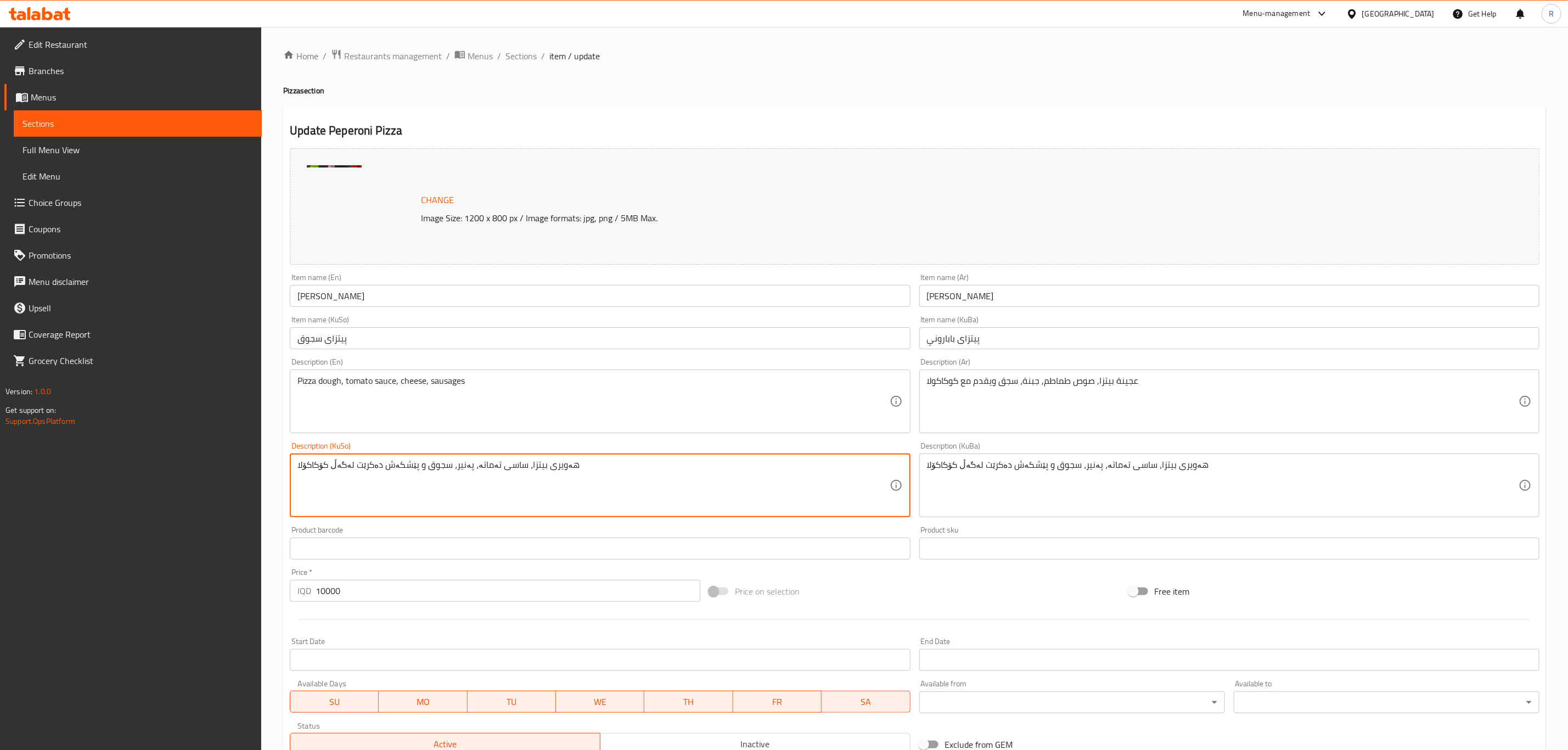
drag, startPoint x: 415, startPoint y: 463, endPoint x: 280, endPoint y: 468, distance: 135.1
type textarea "هەویری بيتزا، ساسی تەماتە، پەنیر، سجوق"
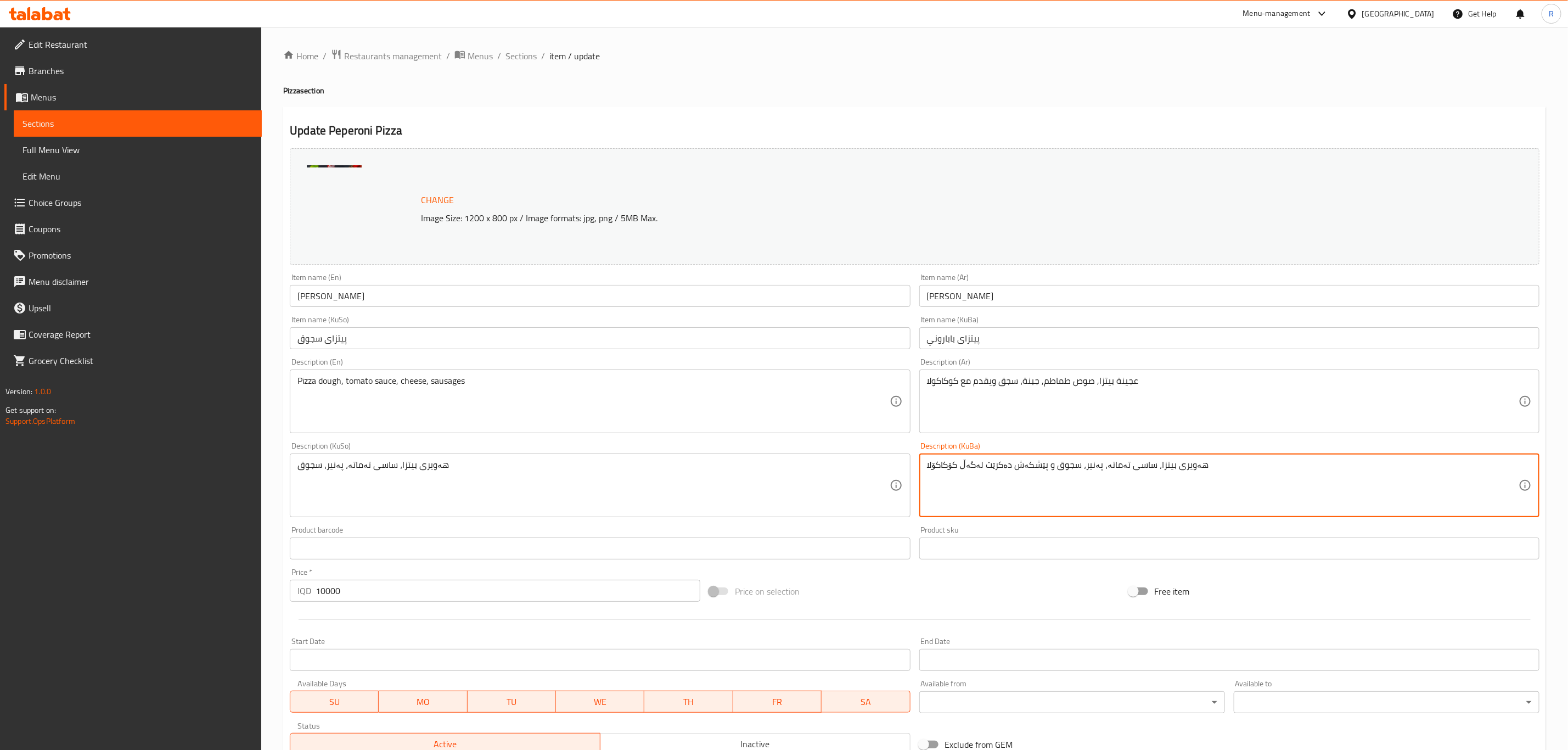
drag, startPoint x: 1046, startPoint y: 466, endPoint x: 876, endPoint y: 472, distance: 170.1
type textarea "هەویری بيتزا، ساسی تەماتە، پەنیر، سجوق"
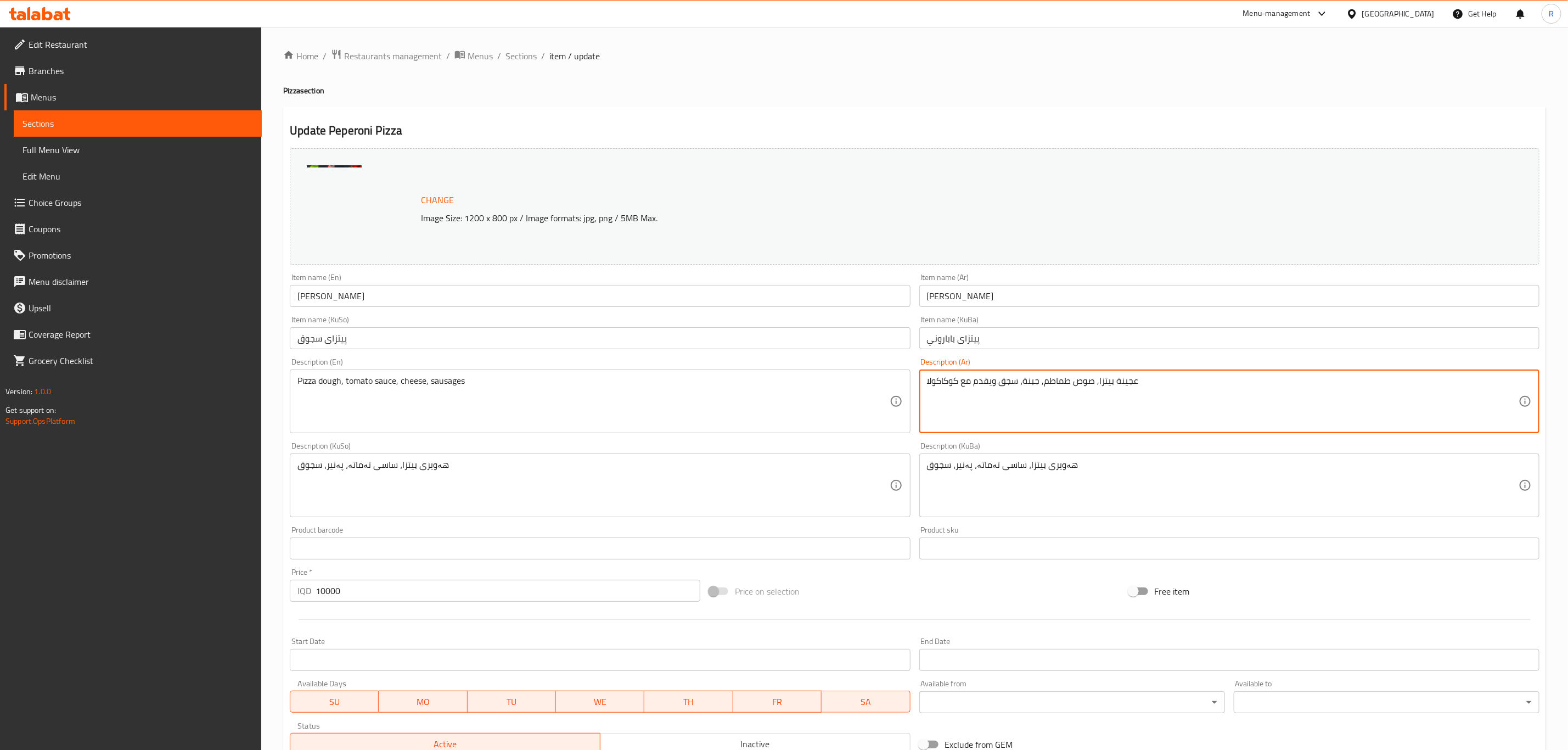
drag, startPoint x: 996, startPoint y: 381, endPoint x: 902, endPoint y: 384, distance: 94.0
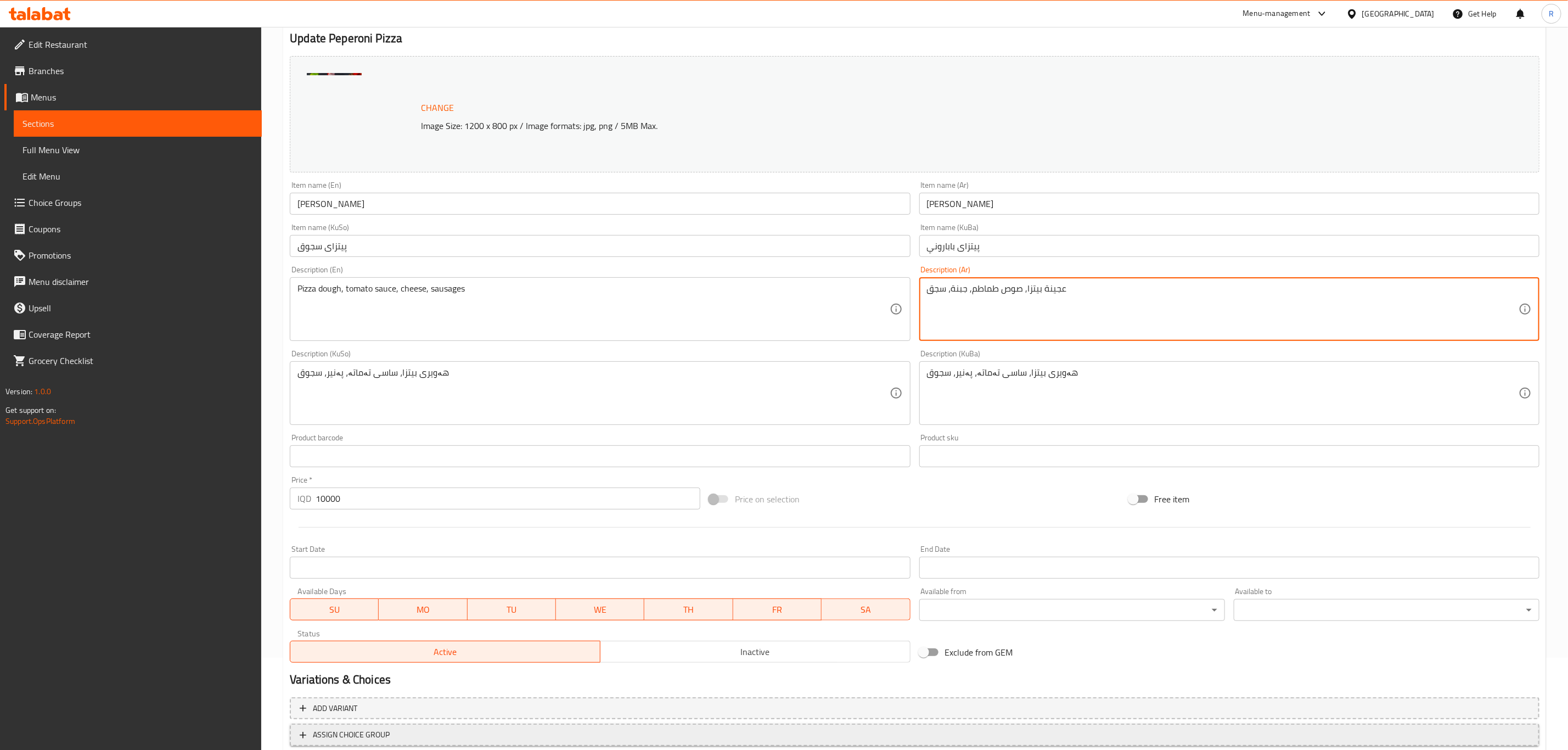
scroll to position [167, 0]
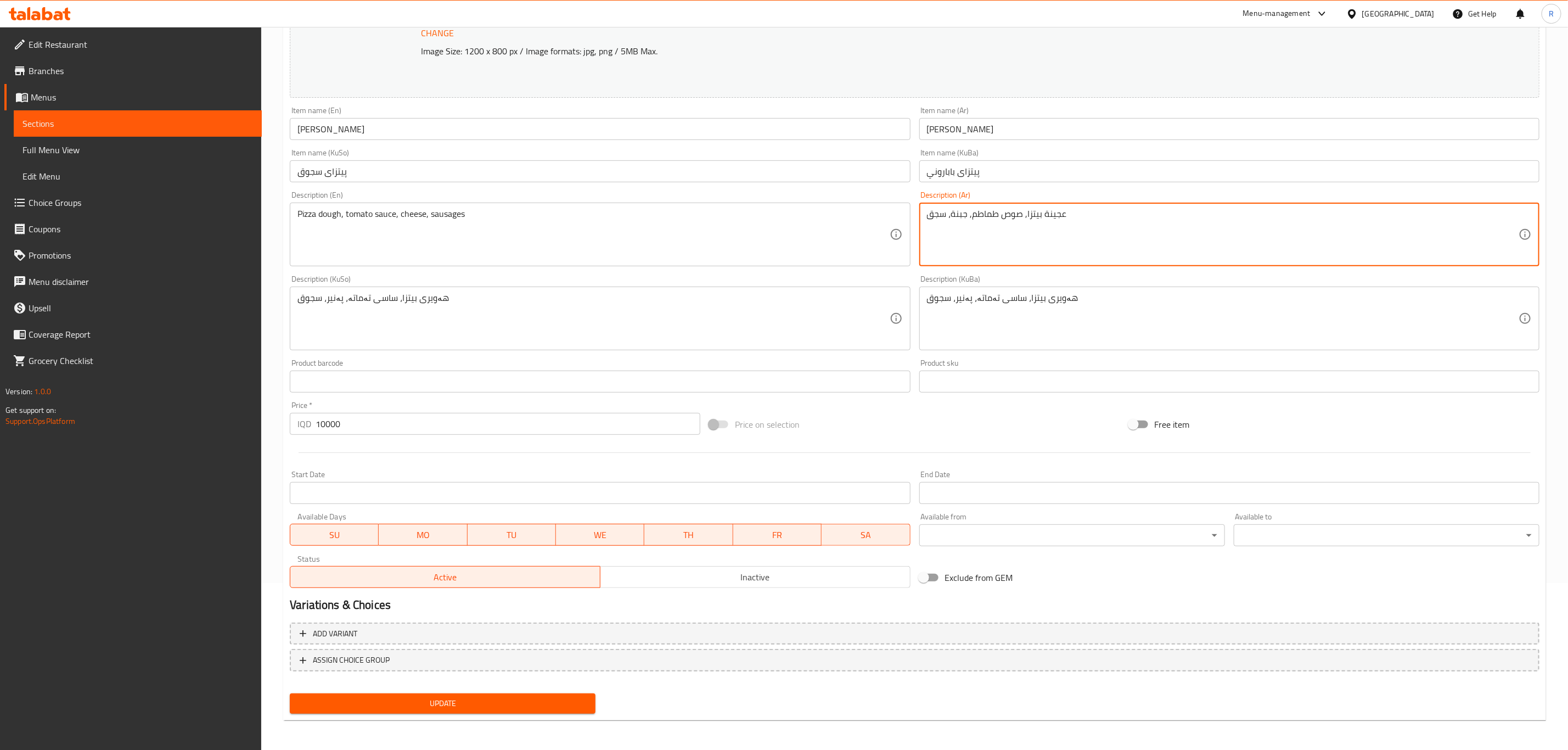
type textarea "عجينة بيتزا, صوص طماطم, جبنة، سجق"
click at [503, 704] on span "Update" at bounding box center [442, 703] width 288 height 14
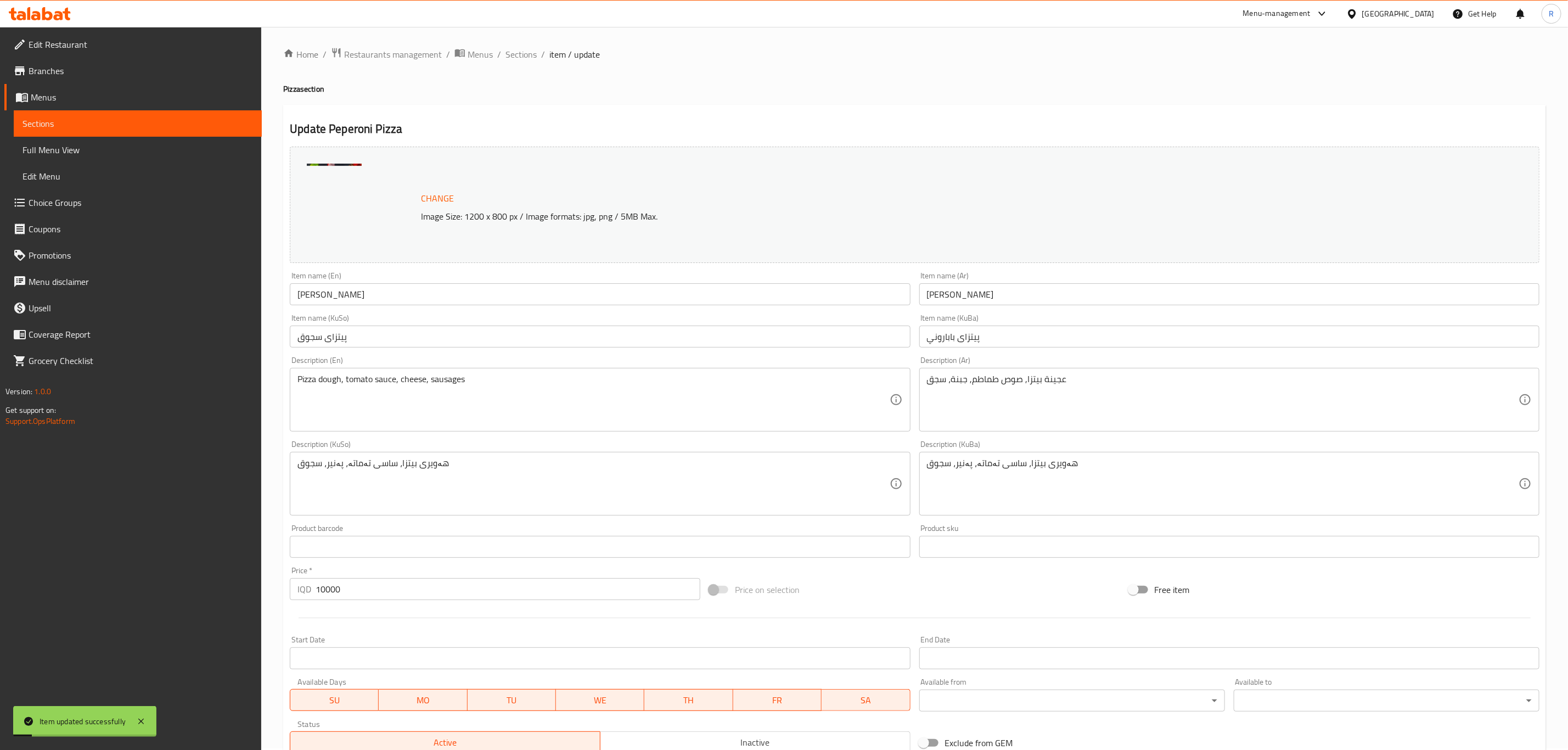
scroll to position [0, 0]
click at [522, 55] on span "Sections" at bounding box center [520, 56] width 31 height 13
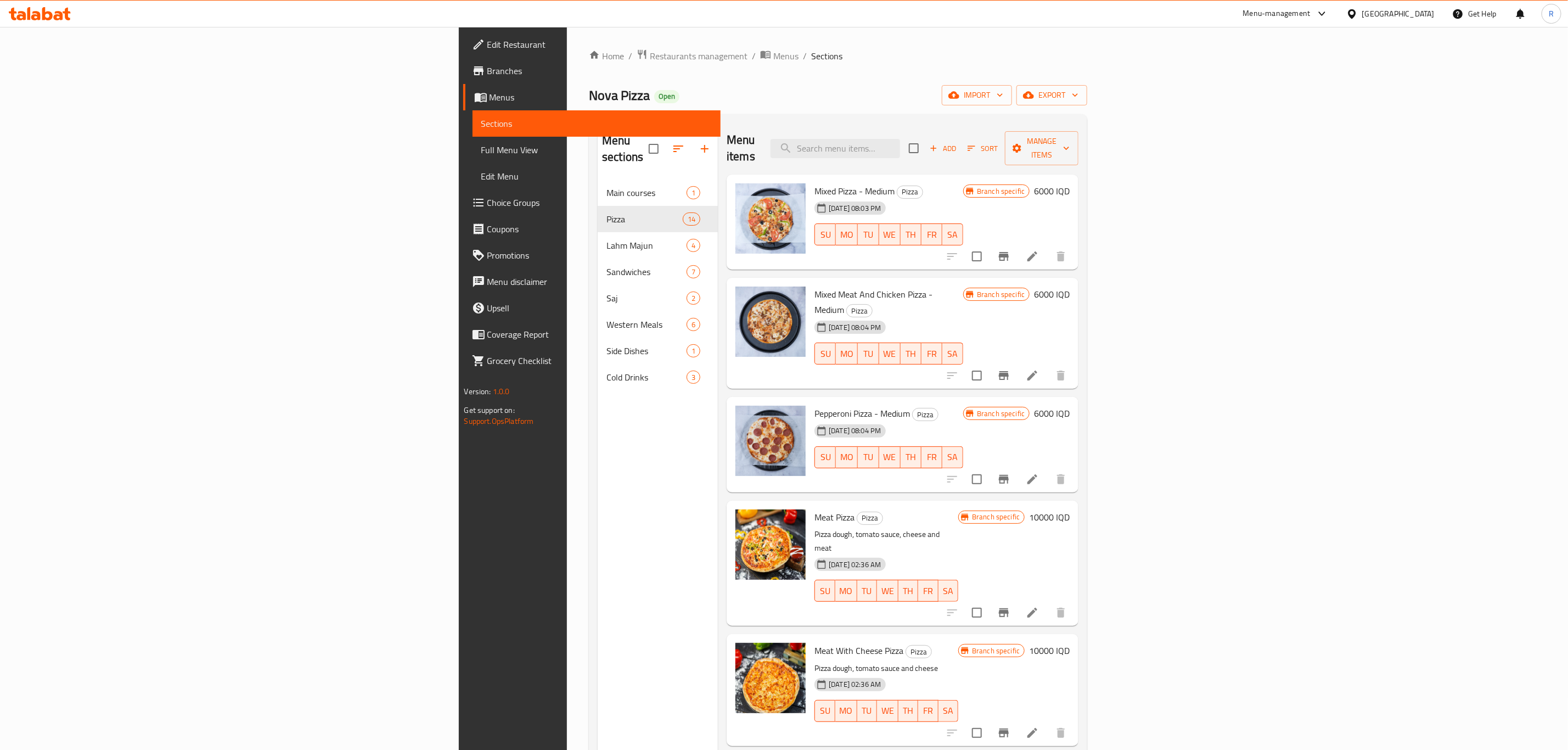
click at [55, 14] on icon at bounding box center [39, 14] width 62 height 13
